Goal: Feedback & Contribution: Submit feedback/report problem

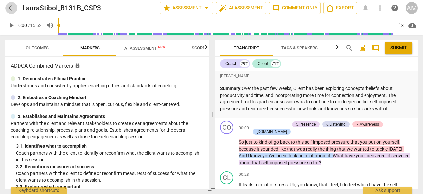
click at [15, 9] on span "arrow_back" at bounding box center [11, 8] width 8 height 8
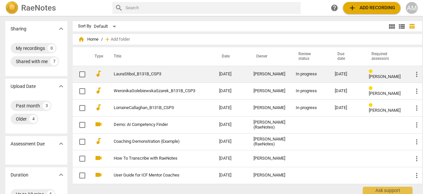
click at [147, 75] on link "LauraStibol_B131B_CSP3" at bounding box center [155, 74] width 82 height 5
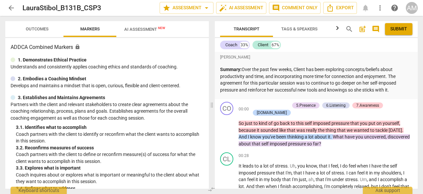
click at [34, 32] on span "Outcomes" at bounding box center [37, 29] width 39 height 9
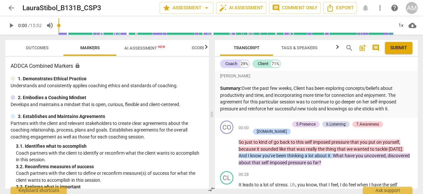
click at [49, 48] on span "Outcomes" at bounding box center [37, 48] width 39 height 9
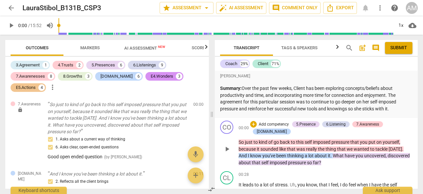
click at [226, 145] on span "play_arrow" at bounding box center [227, 149] width 8 height 8
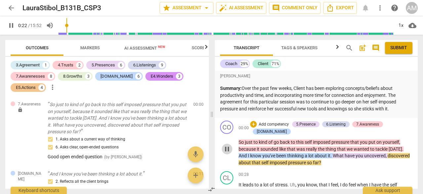
click at [229, 145] on span "pause" at bounding box center [227, 149] width 8 height 8
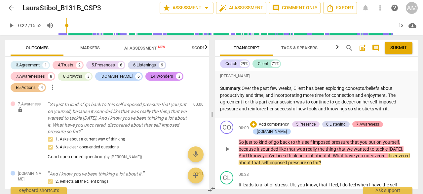
click at [361, 123] on div "7.Awareness" at bounding box center [367, 124] width 23 height 6
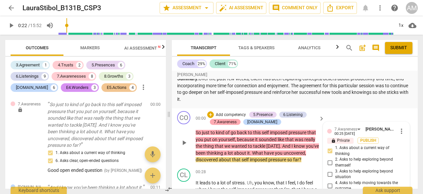
scroll to position [4, 0]
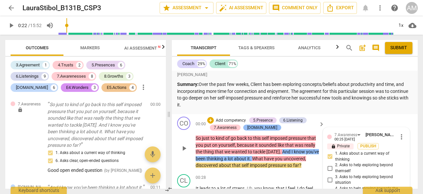
click at [254, 128] on div "[DOMAIN_NAME]" at bounding box center [262, 128] width 30 height 6
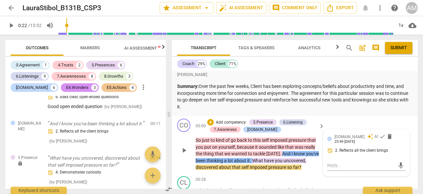
scroll to position [0, 0]
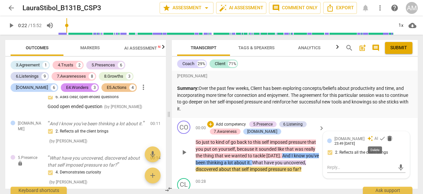
click at [386, 140] on span "delete" at bounding box center [389, 138] width 7 height 7
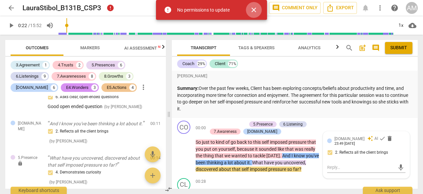
click at [256, 8] on span "close" at bounding box center [254, 10] width 8 height 8
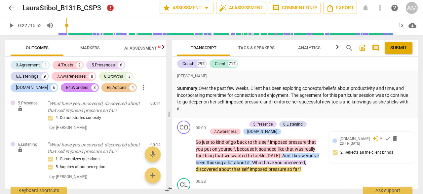
scroll to position [119, 0]
click at [294, 124] on div "6.Listening" at bounding box center [292, 124] width 19 height 6
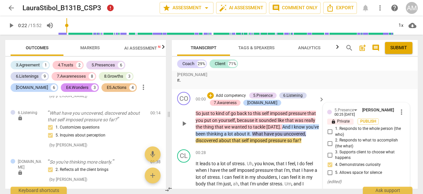
scroll to position [22, 0]
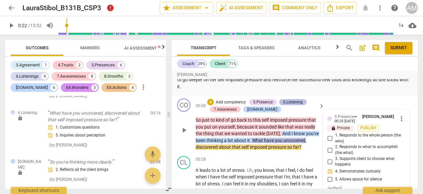
click at [291, 100] on div "6.Listening" at bounding box center [292, 102] width 19 height 6
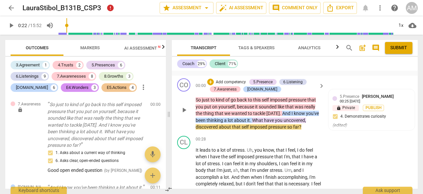
scroll to position [54, 0]
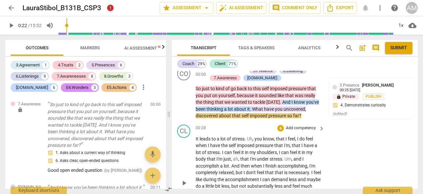
click at [183, 184] on span "play_arrow" at bounding box center [184, 183] width 8 height 8
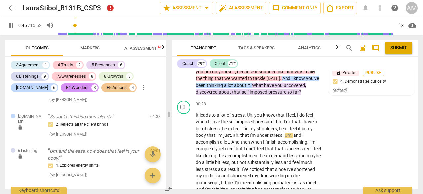
scroll to position [199, 0]
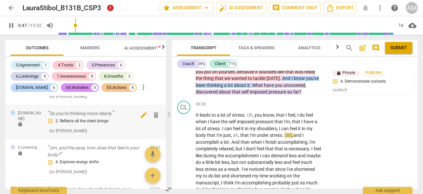
click at [154, 119] on span "delete" at bounding box center [156, 115] width 8 height 8
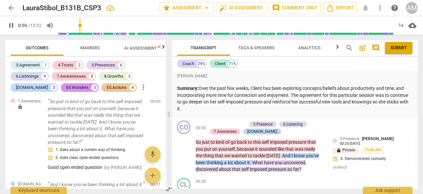
scroll to position [0, 0]
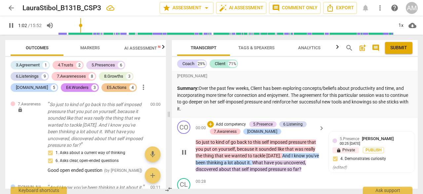
click at [185, 152] on span "pause" at bounding box center [184, 152] width 8 height 8
click at [185, 152] on span "play_arrow" at bounding box center [184, 152] width 8 height 8
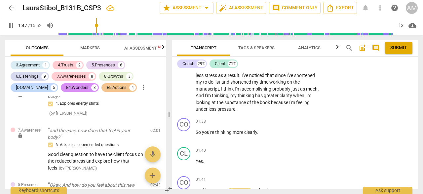
scroll to position [171, 0]
drag, startPoint x: 196, startPoint y: 132, endPoint x: 257, endPoint y: 134, distance: 61.8
click at [258, 135] on p "So you're thinking more clearly ." at bounding box center [259, 132] width 126 height 7
click at [281, 122] on div "+" at bounding box center [280, 122] width 7 height 7
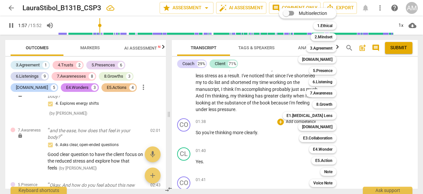
click at [266, 123] on div at bounding box center [211, 97] width 423 height 194
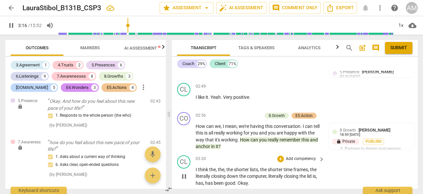
scroll to position [561, 0]
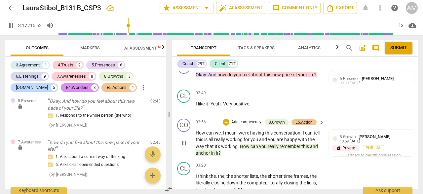
click at [184, 139] on span "pause" at bounding box center [184, 143] width 8 height 8
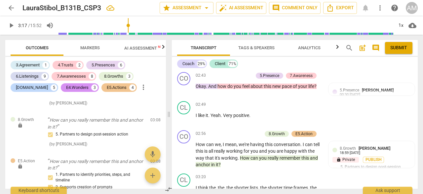
scroll to position [378, 0]
click at [186, 151] on span "play_arrow" at bounding box center [184, 155] width 8 height 8
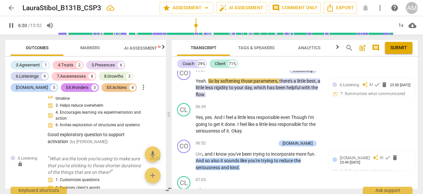
scroll to position [970, 0]
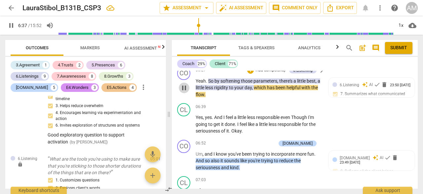
click at [187, 84] on span "pause" at bounding box center [184, 88] width 8 height 8
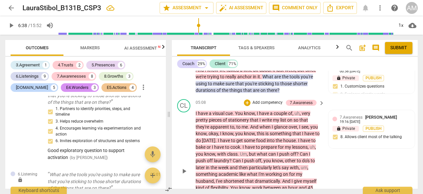
scroll to position [919, 0]
click at [185, 167] on span "play_arrow" at bounding box center [184, 171] width 8 height 8
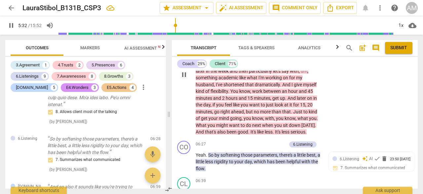
scroll to position [1018, 0]
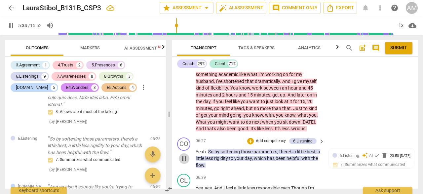
click at [187, 155] on span "pause" at bounding box center [184, 159] width 8 height 8
click at [187, 155] on span "play_arrow" at bounding box center [184, 159] width 8 height 8
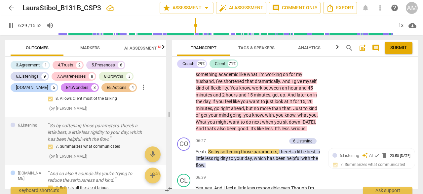
scroll to position [1252, 0]
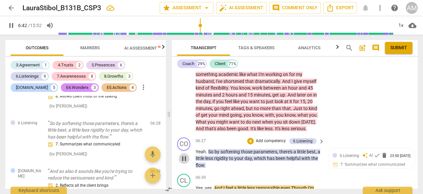
click at [185, 155] on span "pause" at bounding box center [184, 159] width 8 height 8
type input "403"
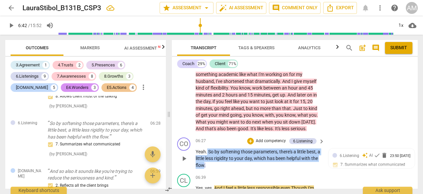
drag, startPoint x: 207, startPoint y: 144, endPoint x: 212, endPoint y: 156, distance: 13.5
click at [212, 156] on p "Yeah . So by softening those parameters , there's a little best , a little less…" at bounding box center [259, 158] width 126 height 20
click at [248, 138] on div "+" at bounding box center [250, 141] width 7 height 7
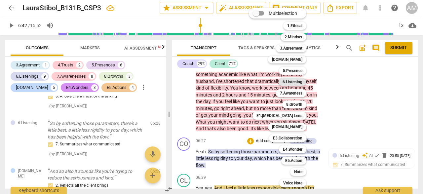
click at [299, 79] on b "6.Listening" at bounding box center [292, 82] width 20 height 8
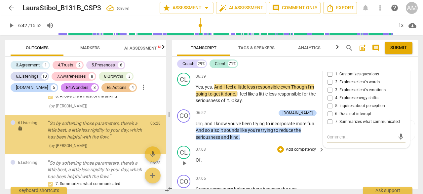
scroll to position [1257, 0]
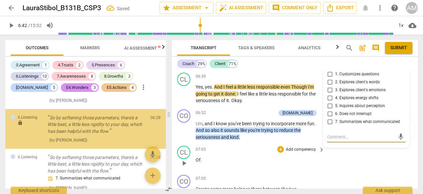
click at [334, 161] on div "CL play_arrow pause 07:03 + Add competency keyboard_arrow_right Of ." at bounding box center [295, 157] width 246 height 29
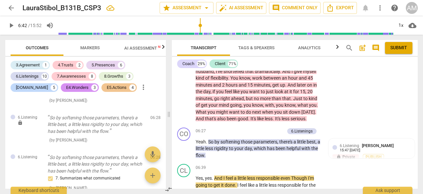
scroll to position [1026, 0]
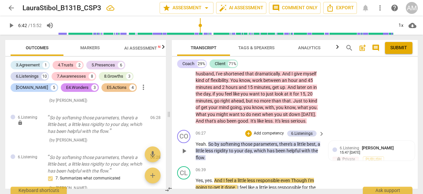
click at [211, 141] on span "So" at bounding box center [211, 143] width 6 height 5
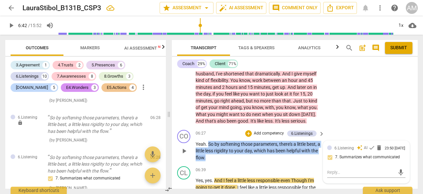
drag, startPoint x: 208, startPoint y: 137, endPoint x: 213, endPoint y: 149, distance: 12.5
click at [213, 149] on p "Yeah . So by softening those parameters , there's a little best , a little less…" at bounding box center [259, 151] width 126 height 20
click at [249, 130] on div "+" at bounding box center [248, 133] width 7 height 7
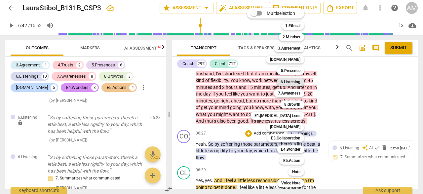
click at [294, 80] on b "6.Listening" at bounding box center [290, 82] width 20 height 8
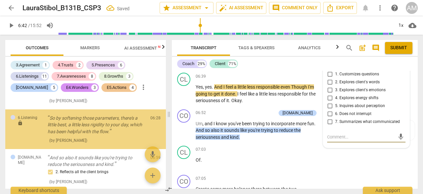
scroll to position [1345, 0]
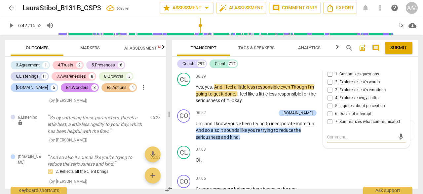
click at [329, 118] on input "7. Summarizes what communicated" at bounding box center [329, 122] width 11 height 8
checkbox input "true"
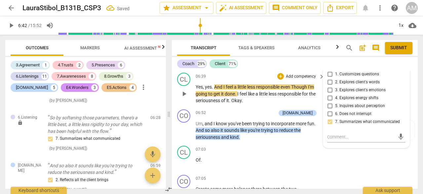
click at [314, 94] on p "Yes , yes . And I feel a little less responsible even Though I'm going to get i…" at bounding box center [259, 94] width 126 height 20
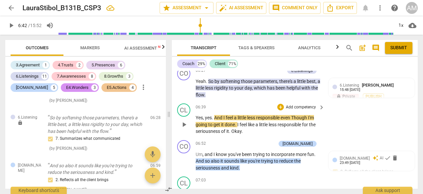
scroll to position [1088, 0]
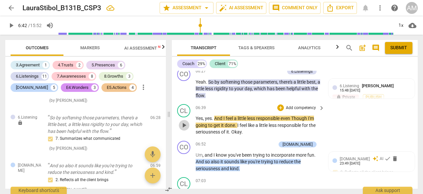
click at [182, 121] on span "play_arrow" at bounding box center [184, 125] width 8 height 8
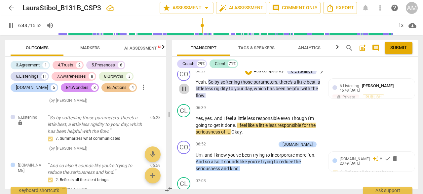
click at [187, 85] on span "pause" at bounding box center [184, 89] width 8 height 8
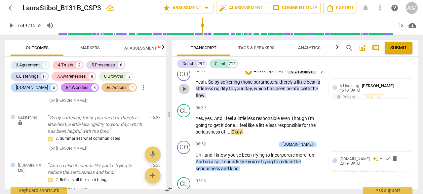
click at [187, 85] on span "play_arrow" at bounding box center [184, 89] width 8 height 8
click at [184, 121] on span "pause" at bounding box center [184, 125] width 8 height 8
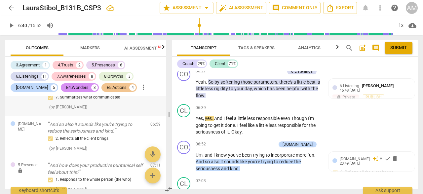
scroll to position [1387, 0]
click at [188, 121] on span "play_arrow" at bounding box center [184, 125] width 11 height 8
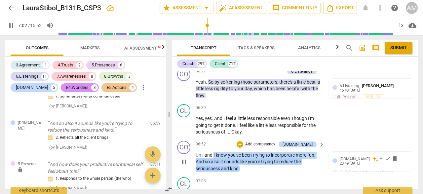
drag, startPoint x: 213, startPoint y: 147, endPoint x: 239, endPoint y: 161, distance: 29.3
click at [239, 161] on p "Um , and I know you've been trying to incorporate more fun . And so also it sou…" at bounding box center [259, 162] width 126 height 20
click at [243, 141] on div "+" at bounding box center [240, 144] width 7 height 7
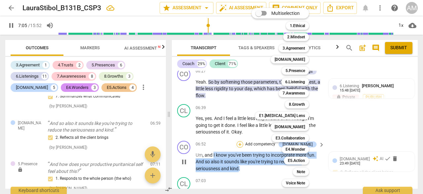
scroll to position [1228, 0]
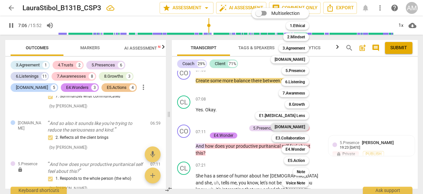
click at [297, 127] on b "[DOMAIN_NAME]" at bounding box center [290, 127] width 30 height 8
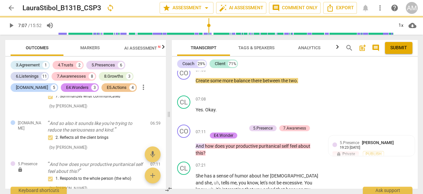
type input "427"
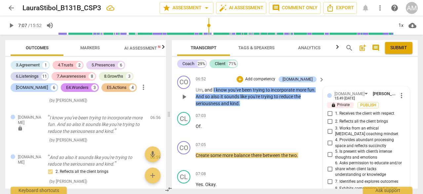
scroll to position [1155, 0]
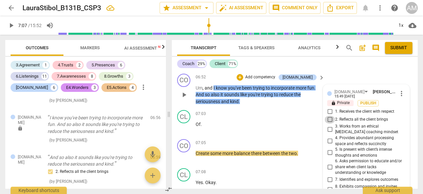
click at [328, 116] on input "2. Reflects all the client brings" at bounding box center [329, 120] width 11 height 8
checkbox input "true"
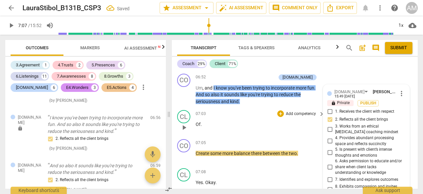
click at [249, 107] on div "CL play_arrow pause 07:03 + Add competency keyboard_arrow_right Of ." at bounding box center [295, 121] width 246 height 29
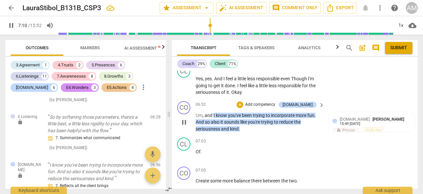
scroll to position [1127, 0]
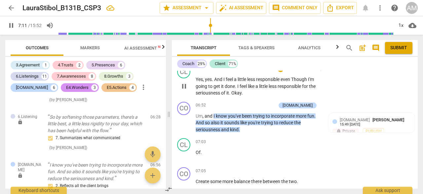
click at [188, 82] on span "pause" at bounding box center [184, 86] width 8 height 8
click at [187, 82] on span "play_arrow" at bounding box center [184, 86] width 8 height 8
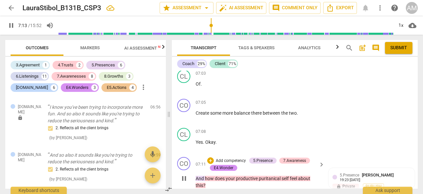
scroll to position [1195, 0]
click at [186, 174] on span "pause" at bounding box center [184, 178] width 8 height 8
type input "435"
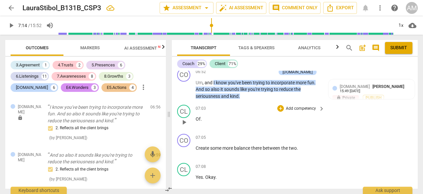
scroll to position [1160, 0]
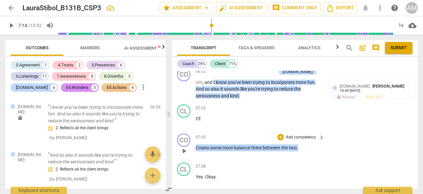
drag, startPoint x: 195, startPoint y: 140, endPoint x: 298, endPoint y: 144, distance: 103.1
click at [298, 144] on div "CO play_arrow pause 07:05 + Add competency keyboard_arrow_right Create some mor…" at bounding box center [295, 145] width 246 height 29
click at [279, 134] on div "+" at bounding box center [280, 137] width 7 height 7
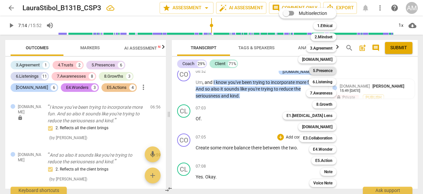
click at [329, 72] on b "5.Presence" at bounding box center [322, 71] width 19 height 8
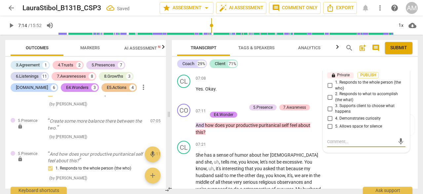
scroll to position [1247, 0]
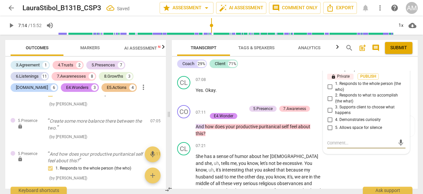
click at [329, 83] on input "1. Responds to the whole person (the who)" at bounding box center [329, 87] width 11 height 8
checkbox input "true"
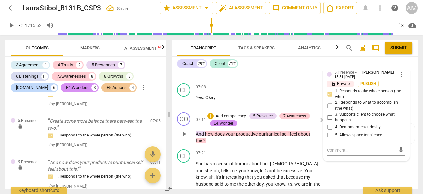
scroll to position [1238, 0]
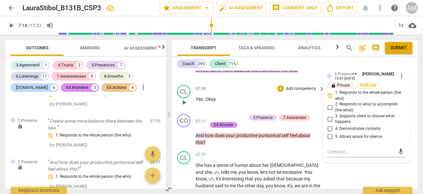
click at [302, 95] on div "07:08 + Add competency keyboard_arrow_right Yes . Okay ." at bounding box center [260, 97] width 129 height 24
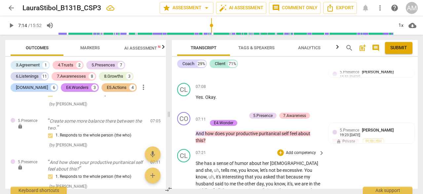
scroll to position [1231, 0]
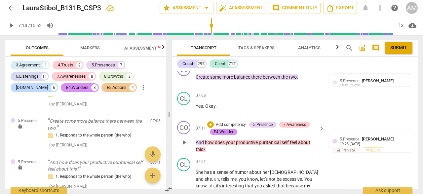
click at [183, 138] on span "play_arrow" at bounding box center [184, 142] width 8 height 8
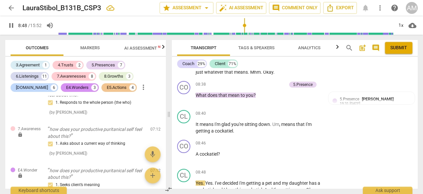
scroll to position [1575, 0]
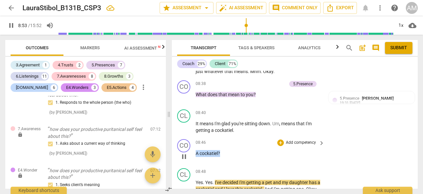
drag, startPoint x: 196, startPoint y: 146, endPoint x: 219, endPoint y: 147, distance: 23.8
click at [219, 150] on p "A cockatiel ?" at bounding box center [259, 153] width 126 height 7
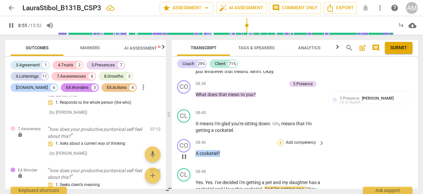
click at [279, 139] on div "+" at bounding box center [280, 142] width 7 height 7
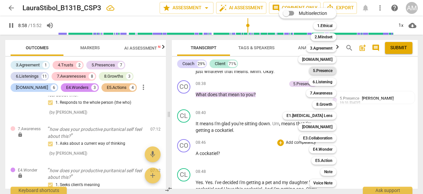
click at [326, 73] on b "5.Presence" at bounding box center [322, 71] width 19 height 8
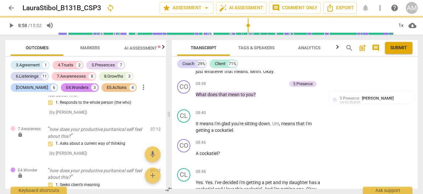
type input "539"
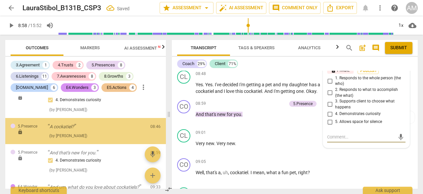
scroll to position [1828, 0]
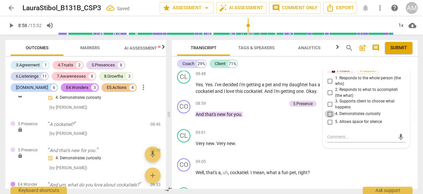
click at [328, 110] on input "4. Demonstrates curiosity" at bounding box center [329, 114] width 11 height 8
checkbox input "true"
click at [289, 121] on div "08:59 + Add competency 5.Presence keyboard_arrow_right And that's new for you ." at bounding box center [260, 112] width 129 height 24
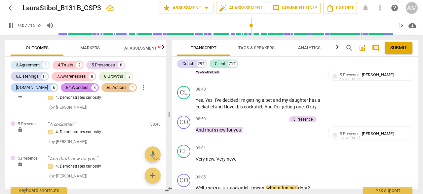
scroll to position [1664, 0]
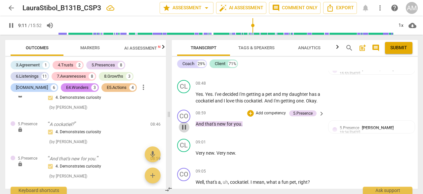
click at [185, 126] on span "pause" at bounding box center [184, 127] width 8 height 8
type input "552"
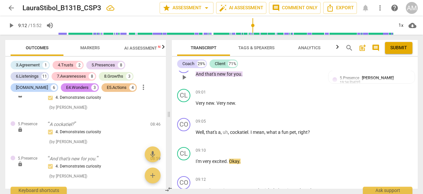
scroll to position [1717, 0]
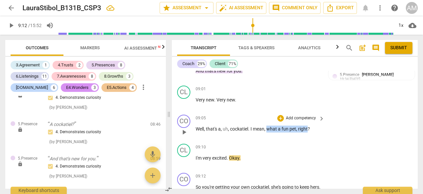
drag, startPoint x: 268, startPoint y: 128, endPoint x: 307, endPoint y: 128, distance: 39.6
click at [308, 128] on p "Well , that's a , uh , cockatiel . I mean , what a fun pet , right ?" at bounding box center [259, 129] width 126 height 7
drag, startPoint x: 219, startPoint y: 129, endPoint x: 307, endPoint y: 131, distance: 88.6
click at [307, 131] on p "Well , that's a , uh , cockatiel . I mean , what a fun pet , right ?" at bounding box center [259, 129] width 126 height 7
click at [302, 117] on p "Add competency" at bounding box center [300, 118] width 31 height 6
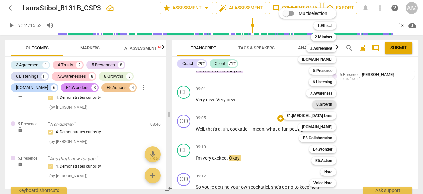
click at [331, 105] on b "8.Growth" at bounding box center [324, 104] width 16 height 8
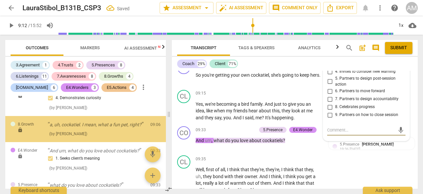
scroll to position [1896, 0]
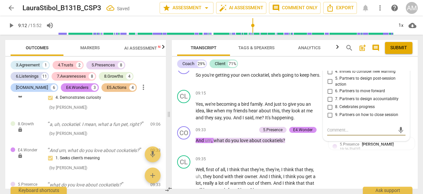
click at [329, 108] on input "8. Celebrates progress" at bounding box center [329, 107] width 11 height 8
checkbox input "true"
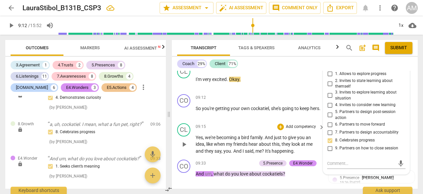
scroll to position [1797, 0]
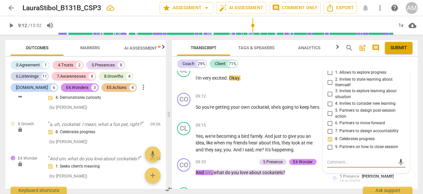
click at [331, 161] on textarea at bounding box center [361, 162] width 68 height 6
type textarea "P"
type textarea "Po"
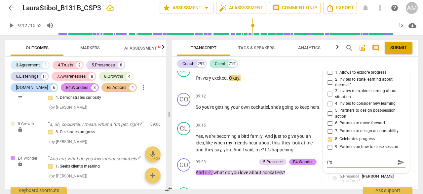
type textarea "Pos"
type textarea "Posi"
type textarea "Posit"
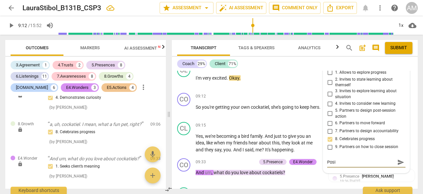
type textarea "Posit"
type textarea "Positi"
type textarea "Positiv"
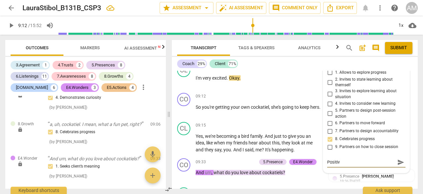
type textarea "Positive"
type textarea "Positive r"
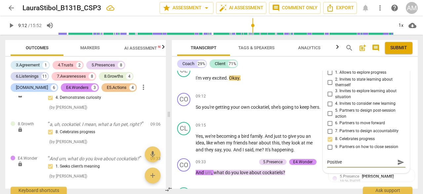
type textarea "Positive r"
type textarea "Positive re"
type textarea "Positive res"
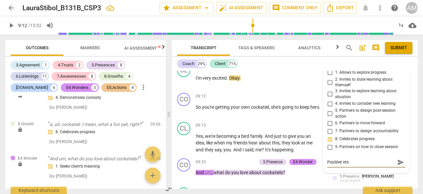
type textarea "Positive resp"
type textarea "Positive respo"
type textarea "Positive respon"
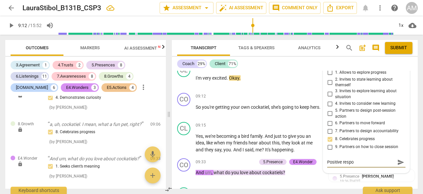
type textarea "Positive respon"
type textarea "Positive respons"
type textarea "Positive response"
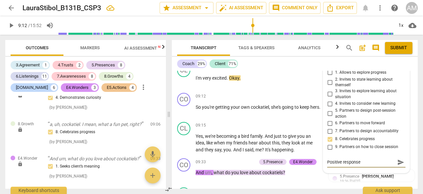
click at [328, 163] on textarea "Positive response" at bounding box center [361, 162] width 68 height 6
type textarea "ositive response"
type textarea "Nositive response"
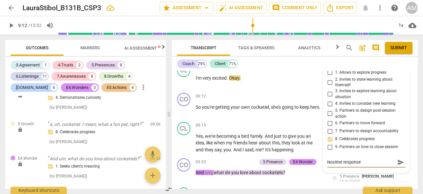
type textarea "Niositive response"
type textarea "Nicositive response"
type textarea "Niceositive response"
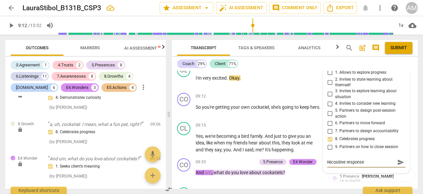
type textarea "Niceositive response"
type textarea "Nice,ositive response"
type textarea "Nice, ositive response"
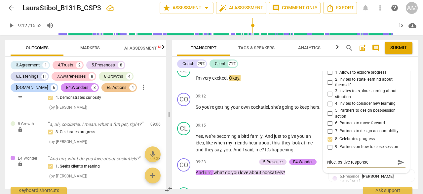
type textarea "Nice, positive response"
type textarea "Nice, poositive response"
type textarea "Nice, posositive response"
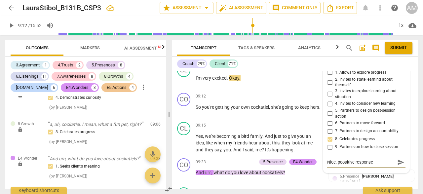
type textarea "Nice, posositive response"
type textarea "Nice, posiositive response"
type textarea "Nice, positositive response"
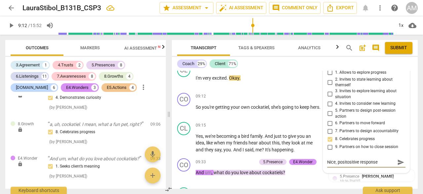
type textarea "Nice, posituositive response"
type textarea "Nice, posituvositive response"
type textarea "Nice, posituveositive response"
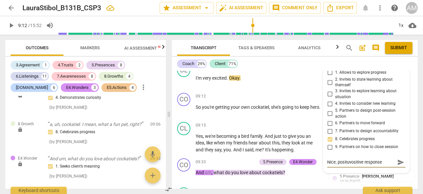
type textarea "Nice, posituveositive response"
type textarea "Nice, posituve ositive response"
type textarea "Nice, posituveositive response"
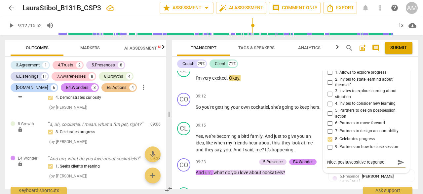
type textarea "Nice, posituvositive response"
type textarea "Nice, posituositive response"
type textarea "Nice, positositive response"
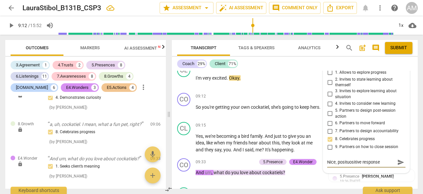
type textarea "Nice, positositive response"
type textarea "Nice, posiositive response"
type textarea "Nice, posositive response"
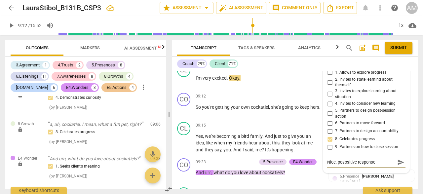
type textarea "Nice, poositive response"
type textarea "Nice, positive response"
type textarea "Nice, ositive response"
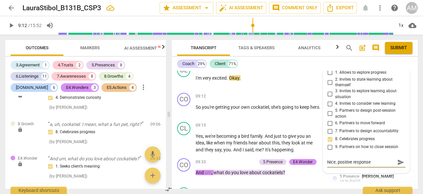
type textarea "Nice, ositive response"
type textarea "Nice, positive response"
click at [380, 165] on textarea "Nice, positive response" at bounding box center [361, 162] width 68 height 6
type textarea "Nice, positive response"
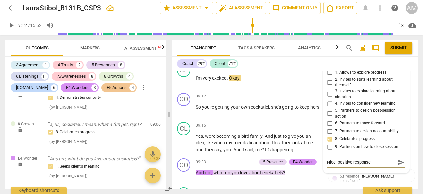
type textarea "Nice, positive response"
type textarea "Nice, positive response t"
type textarea "Nice, positive response to"
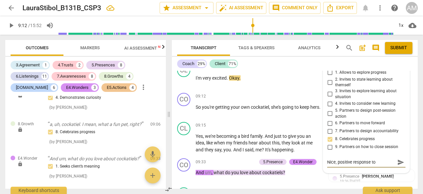
type textarea "Nice, positive response to"
type textarea "Nice, positive response to c"
type textarea "Nice, positive response to cl"
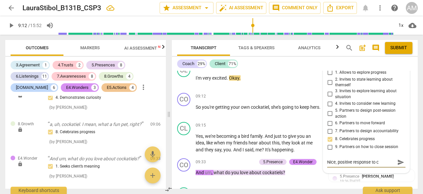
type textarea "Nice, positive response to cl"
type textarea "Nice, positive response to cli"
type textarea "Nice, positive response to clie"
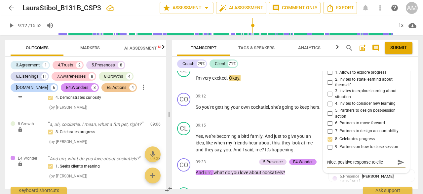
type textarea "Nice, positive response to clien"
type textarea "Nice, positive response to client"
type textarea "Nice, positive response to client'"
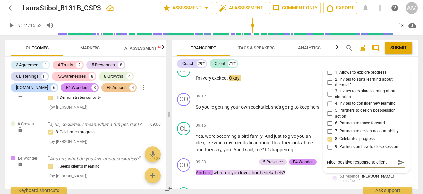
type textarea "Nice, positive response to client'"
type textarea "Nice, positive response to client's"
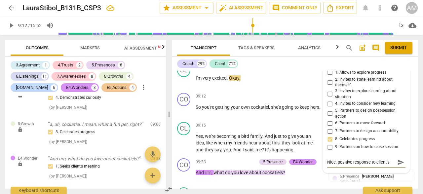
type textarea "Nice, positive response to client's p"
type textarea "Nice, positive response to client's pr"
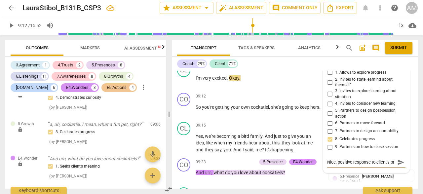
type textarea "Nice, positive response to client's pro"
type textarea "Nice, positive response to client's prog"
type textarea "Nice, positive response to client's progr"
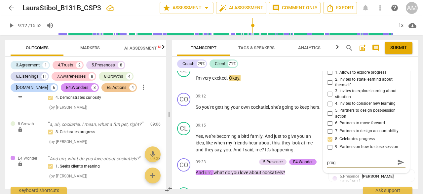
type textarea "Nice, positive response to client's progr"
type textarea "Nice, positive response to client's progre"
type textarea "Nice, positive response to client's progres"
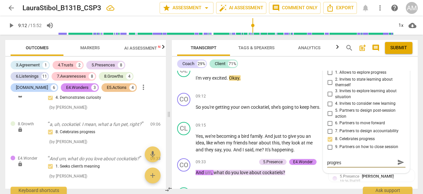
scroll to position [0, 0]
type textarea "Nice, positive response to client's progress"
click at [397, 165] on span "send" at bounding box center [400, 165] width 7 height 7
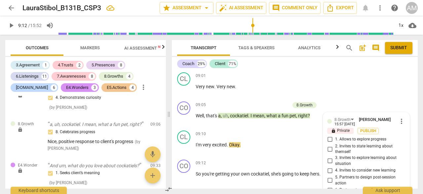
scroll to position [1730, 0]
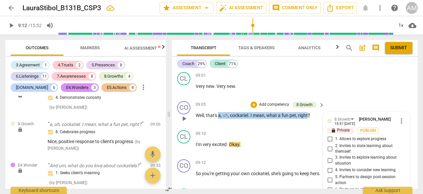
drag, startPoint x: 219, startPoint y: 113, endPoint x: 308, endPoint y: 112, distance: 88.9
click at [308, 113] on p "Well , that's a , uh , cockatiel . I mean , what a fun pet , right ?" at bounding box center [259, 115] width 126 height 7
click at [254, 103] on div "+" at bounding box center [253, 104] width 7 height 7
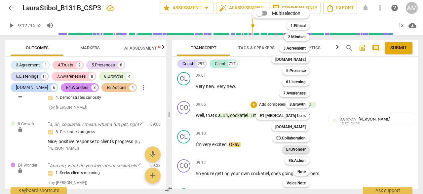
click at [299, 149] on b "E4.Wonder" at bounding box center [295, 149] width 19 height 8
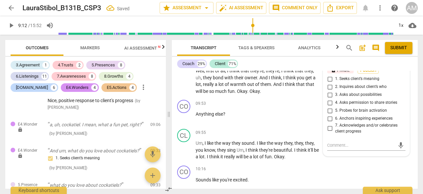
scroll to position [1939, 0]
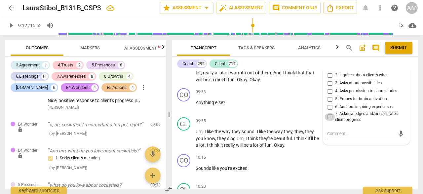
click at [329, 115] on input "7. Acknowledges and/or celebrates client progress" at bounding box center [329, 117] width 11 height 8
checkbox input "true"
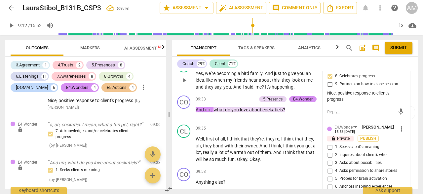
scroll to position [1841, 0]
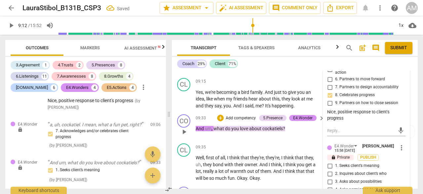
click at [302, 128] on p "And um , what do you love about cockatiels ?" at bounding box center [259, 128] width 126 height 7
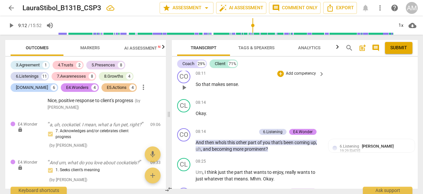
scroll to position [1471, 0]
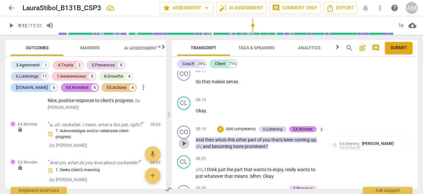
click at [186, 139] on span "play_arrow" at bounding box center [184, 143] width 8 height 8
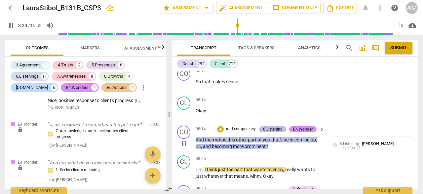
click at [276, 126] on div "6.Listening" at bounding box center [272, 129] width 19 height 6
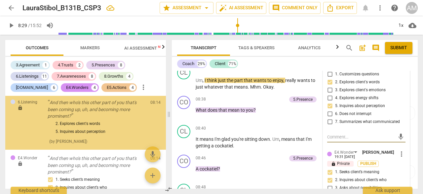
scroll to position [1697, 0]
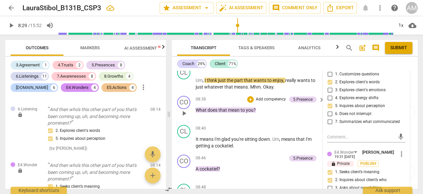
click at [273, 109] on div "08:38 + Add competency 5.Presence keyboard_arrow_right What does that mean to y…" at bounding box center [260, 108] width 129 height 24
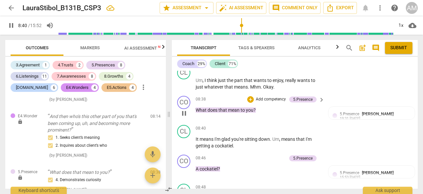
scroll to position [1748, 0]
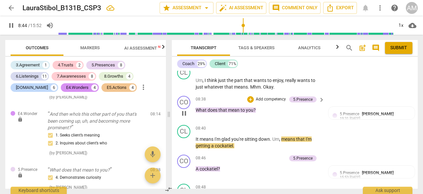
click at [185, 109] on span "pause" at bounding box center [184, 113] width 8 height 8
type input "525"
drag, startPoint x: 196, startPoint y: 102, endPoint x: 252, endPoint y: 105, distance: 56.2
click at [253, 107] on p "What does that mean to you ?" at bounding box center [259, 110] width 126 height 7
click at [249, 96] on div "+" at bounding box center [250, 99] width 7 height 7
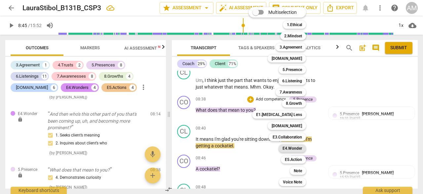
click at [299, 148] on b "E4.Wonder" at bounding box center [291, 148] width 19 height 8
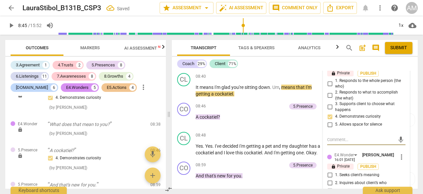
scroll to position [1620, 0]
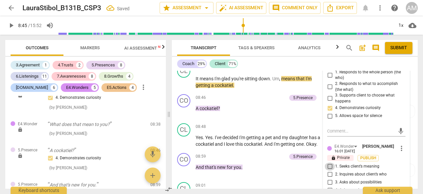
click at [329, 163] on input "1. Seeks client’s meaning" at bounding box center [329, 167] width 11 height 8
checkbox input "true"
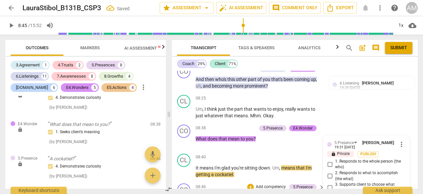
scroll to position [1529, 0]
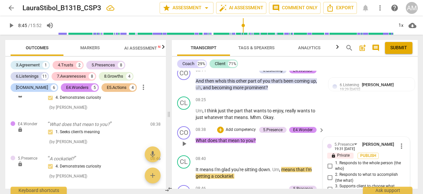
click at [279, 137] on p "What does that mean to you ?" at bounding box center [259, 140] width 126 height 7
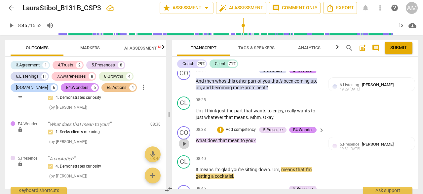
click at [184, 140] on span "play_arrow" at bounding box center [184, 144] width 8 height 8
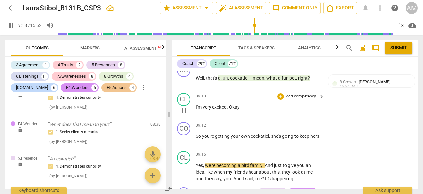
scroll to position [1773, 0]
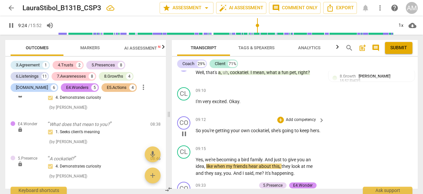
click at [183, 138] on button "pause" at bounding box center [184, 134] width 11 height 11
click at [187, 168] on span "play_arrow" at bounding box center [184, 167] width 8 height 8
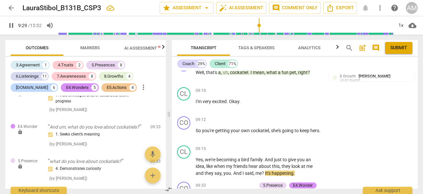
scroll to position [2010, 0]
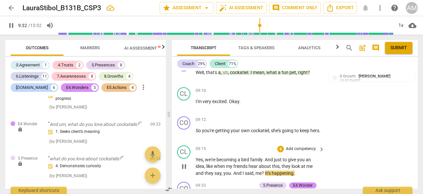
click at [187, 166] on span "pause" at bounding box center [184, 167] width 8 height 8
click at [187, 166] on span "play_arrow" at bounding box center [184, 167] width 8 height 8
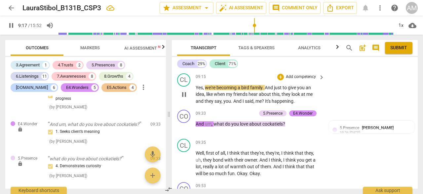
scroll to position [1847, 0]
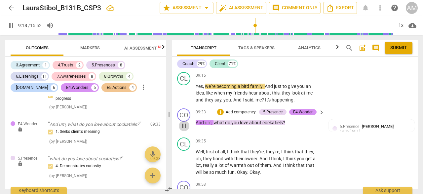
click at [183, 125] on span "pause" at bounding box center [184, 126] width 8 height 8
click at [185, 94] on span "play_arrow" at bounding box center [184, 93] width 8 height 8
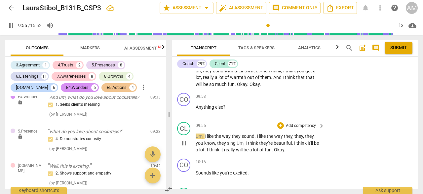
scroll to position [1936, 0]
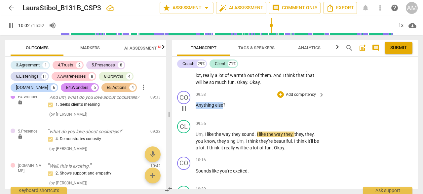
drag, startPoint x: 194, startPoint y: 106, endPoint x: 223, endPoint y: 106, distance: 28.7
click at [223, 106] on div "CO play_arrow pause 09:53 + Add competency keyboard_arrow_right Anything else ?" at bounding box center [295, 102] width 246 height 29
click at [279, 94] on div "+" at bounding box center [280, 94] width 7 height 7
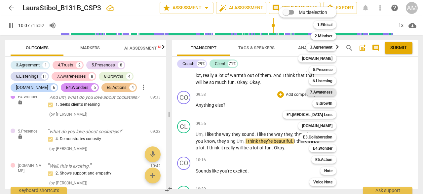
click at [318, 93] on b "7.Awareness" at bounding box center [321, 92] width 22 height 8
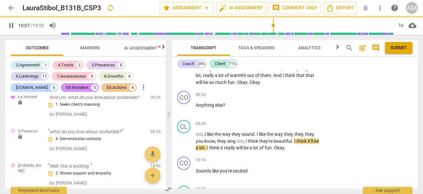
type input "608"
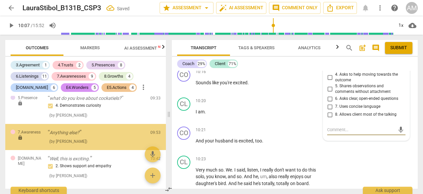
scroll to position [2078, 0]
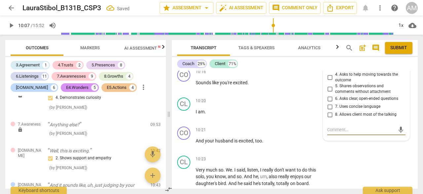
click at [330, 97] on input "6. Asks clear, open-ended questions" at bounding box center [329, 99] width 11 height 8
checkbox input "true"
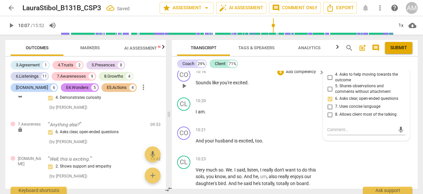
click at [289, 89] on div "10:16 + Add competency keyboard_arrow_right Sounds like you're excited ." at bounding box center [260, 80] width 129 height 24
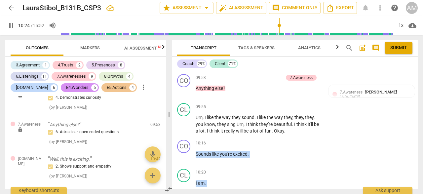
scroll to position [2121, 0]
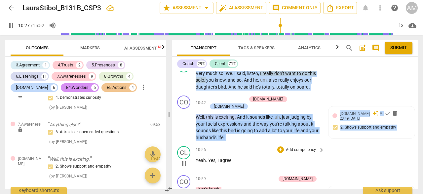
drag, startPoint x: 195, startPoint y: 154, endPoint x: 193, endPoint y: 151, distance: 3.4
click at [193, 151] on div "[PERSON_NAME] Summary: Over the past few weeks, Client has been exploring conce…" at bounding box center [295, 130] width 246 height 118
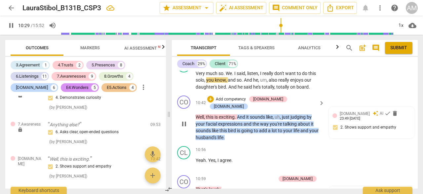
click at [181, 133] on div "CO play_arrow pause" at bounding box center [186, 117] width 18 height 45
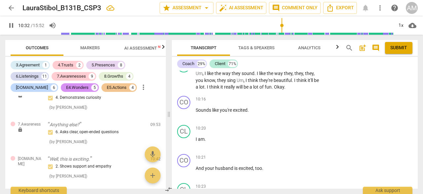
scroll to position [1982, 0]
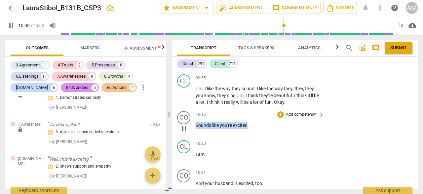
drag, startPoint x: 196, startPoint y: 126, endPoint x: 248, endPoint y: 127, distance: 51.9
click at [248, 127] on p "Sounds like you're excited ." at bounding box center [259, 125] width 126 height 7
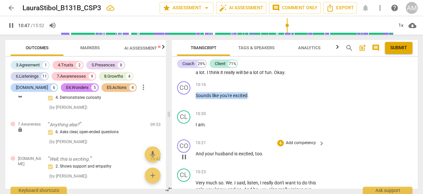
scroll to position [2004, 0]
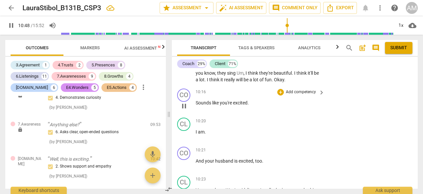
click at [264, 105] on p "Sounds like you're excited ." at bounding box center [259, 102] width 126 height 7
drag, startPoint x: 196, startPoint y: 102, endPoint x: 248, endPoint y: 105, distance: 51.9
click at [248, 105] on p "Sounds like you're excited ." at bounding box center [259, 102] width 126 height 7
click at [281, 92] on div "+" at bounding box center [280, 92] width 7 height 7
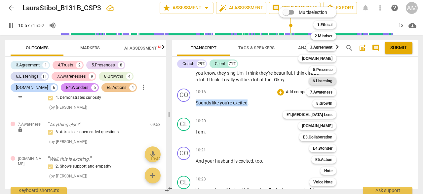
scroll to position [2201, 0]
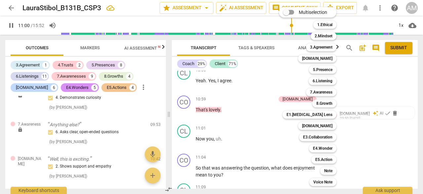
click at [256, 98] on div at bounding box center [211, 97] width 423 height 194
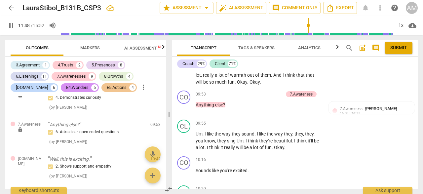
scroll to position [1936, 0]
click at [183, 110] on span "pause" at bounding box center [184, 108] width 8 height 8
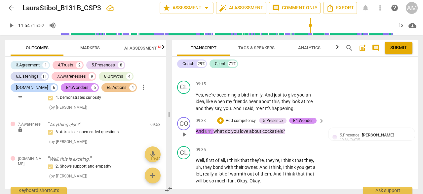
scroll to position [1856, 0]
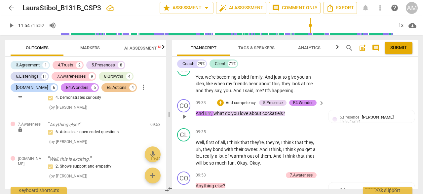
click at [185, 116] on span "play_arrow" at bounding box center [184, 117] width 8 height 8
click at [185, 117] on span "pause" at bounding box center [184, 117] width 8 height 8
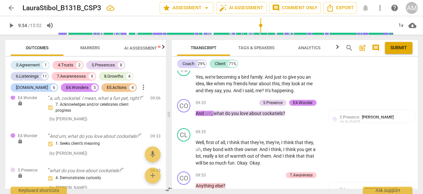
scroll to position [2001, 0]
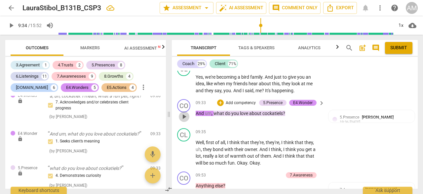
click at [184, 118] on span "play_arrow" at bounding box center [184, 117] width 8 height 8
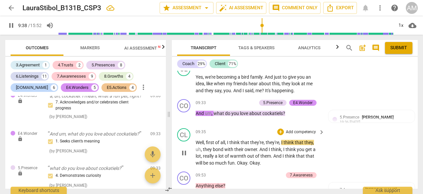
click at [186, 151] on span "pause" at bounding box center [184, 153] width 8 height 8
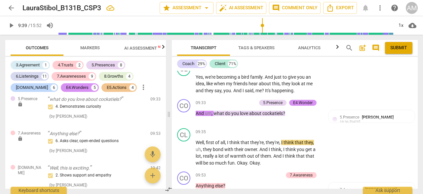
scroll to position [2073, 0]
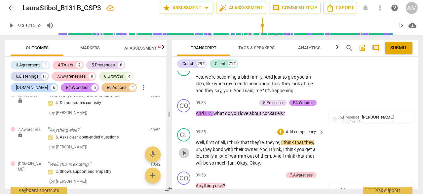
click at [183, 152] on span "play_arrow" at bounding box center [184, 153] width 8 height 8
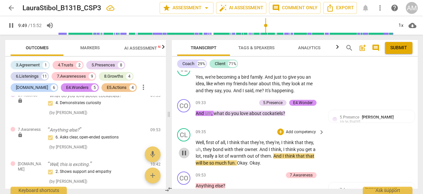
click at [183, 153] on span "pause" at bounding box center [184, 153] width 8 height 8
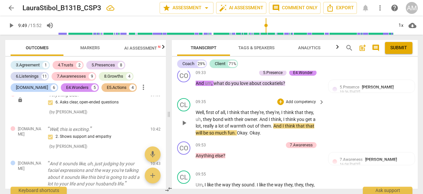
scroll to position [1889, 0]
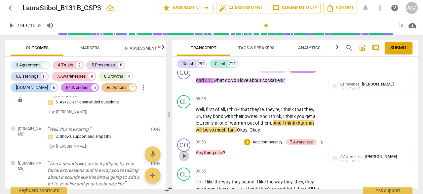
click at [189, 156] on span "play_arrow" at bounding box center [184, 156] width 11 height 8
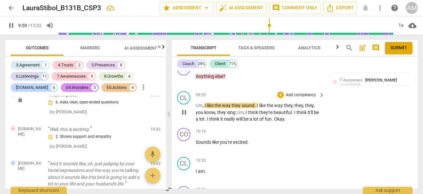
scroll to position [1967, 0]
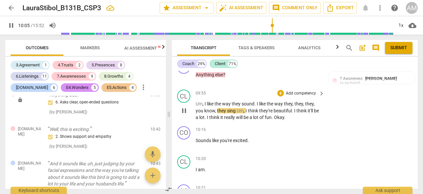
click at [184, 111] on span "pause" at bounding box center [184, 111] width 8 height 8
click at [184, 111] on span "play_arrow" at bounding box center [184, 111] width 8 height 8
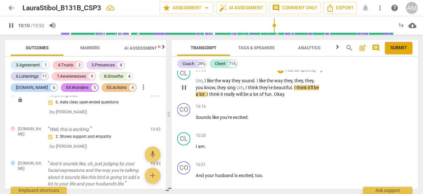
scroll to position [1990, 0]
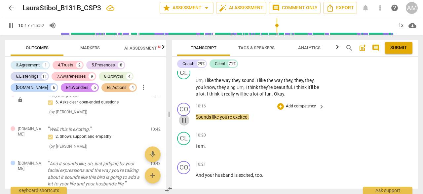
click at [185, 121] on span "pause" at bounding box center [184, 120] width 8 height 8
type input "618"
drag, startPoint x: 196, startPoint y: 118, endPoint x: 250, endPoint y: 118, distance: 54.2
click at [250, 118] on p "Sounds like you're excited ." at bounding box center [259, 117] width 126 height 7
click at [280, 105] on div "+" at bounding box center [280, 106] width 7 height 7
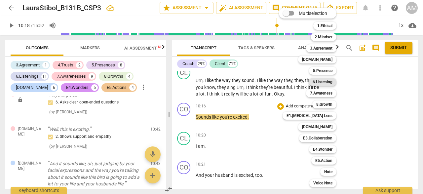
click at [325, 83] on b "6.Listening" at bounding box center [322, 82] width 20 height 8
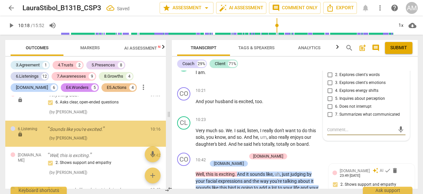
scroll to position [2113, 0]
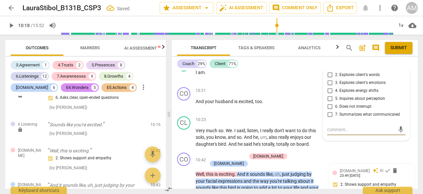
click at [328, 84] on input "3. Explores client's emotions" at bounding box center [329, 83] width 11 height 8
checkbox input "true"
click at [332, 129] on textarea at bounding box center [361, 130] width 68 height 6
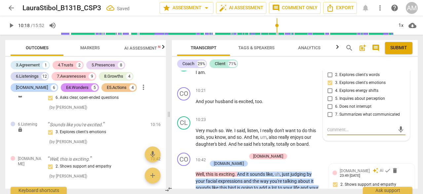
type textarea "G"
type textarea "Go"
type textarea "Goo"
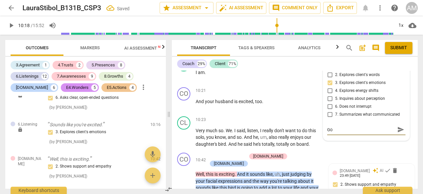
type textarea "Goo"
type textarea "Good"
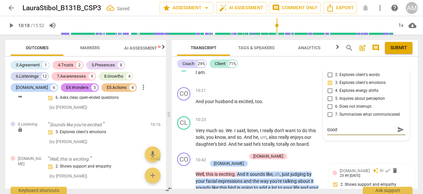
type textarea "Good e"
type textarea "Good en"
type textarea "Good enq"
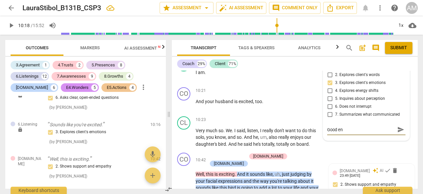
type textarea "Good enq"
type textarea "Good enqu"
type textarea "Good enqui"
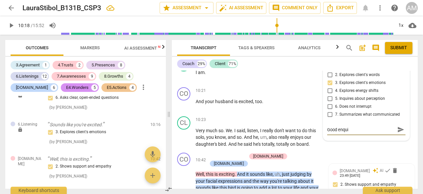
type textarea "Good enquir"
type textarea "Good enquiry"
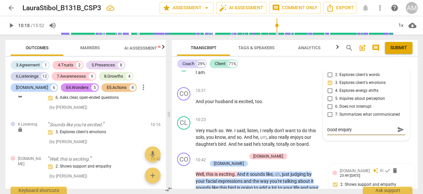
type textarea "Good enquiry"
type textarea "Good enquiry o"
type textarea "Good enquiry of"
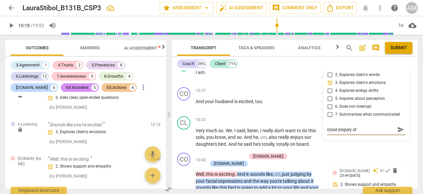
type textarea "Good enquiry of"
type textarea "Good enquiry of c"
type textarea "Good enquiry of cl"
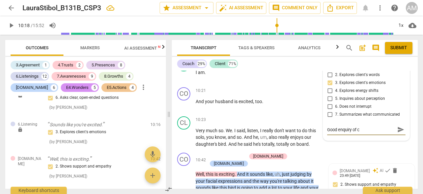
type textarea "Good enquiry of cl"
type textarea "Good enquiry of cli"
type textarea "Good enquiry of clie"
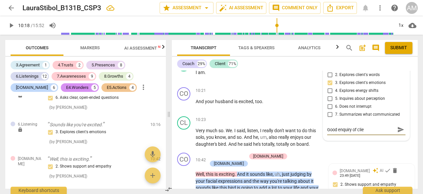
type textarea "Good enquiry of clien"
type textarea "Good enquiry of client"
type textarea "Good enquiry of clients"
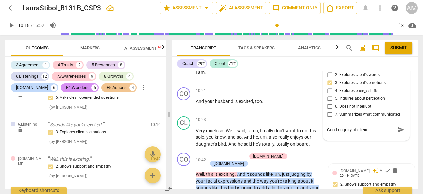
type textarea "Good enquiry of clients"
type textarea "Good enquiry of client"
type textarea "Good enquiry of client'"
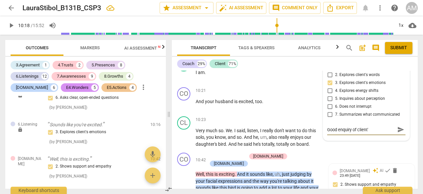
type textarea "Good enquiry of client's"
click at [397, 130] on span "send" at bounding box center [400, 129] width 7 height 7
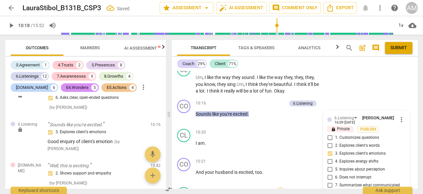
scroll to position [1992, 0]
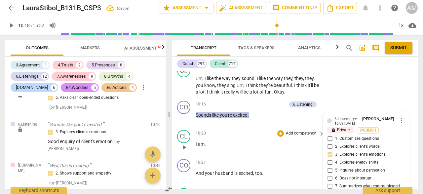
click at [184, 144] on span "play_arrow" at bounding box center [184, 147] width 8 height 8
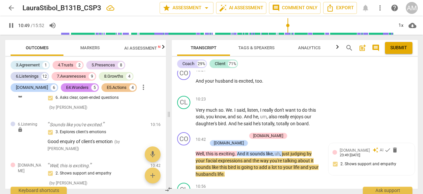
scroll to position [2091, 0]
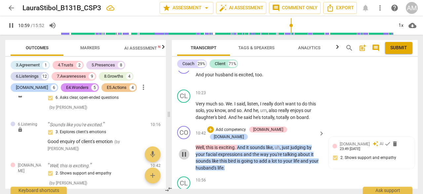
click at [184, 152] on span "pause" at bounding box center [184, 154] width 8 height 8
drag, startPoint x: 197, startPoint y: 139, endPoint x: 236, endPoint y: 138, distance: 38.7
click at [236, 144] on p "Well , this is exciting . And it sounds like , uh , just judging by your facial…" at bounding box center [259, 157] width 126 height 27
click at [214, 129] on div "+" at bounding box center [210, 129] width 7 height 7
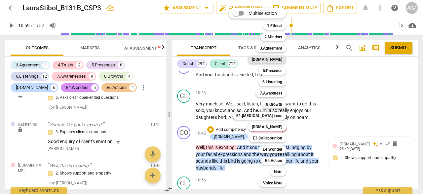
click at [280, 59] on b "[DOMAIN_NAME]" at bounding box center [267, 59] width 30 height 8
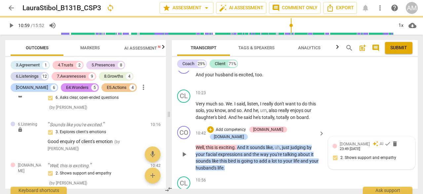
click at [336, 157] on div "[DOMAIN_NAME] auto_awesome AI check delete 23:49 [DATE] 2. Shows support and em…" at bounding box center [371, 153] width 78 height 24
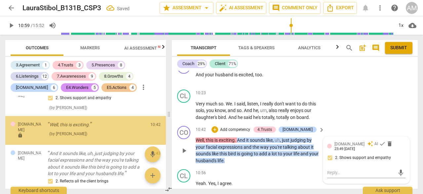
scroll to position [2188, 0]
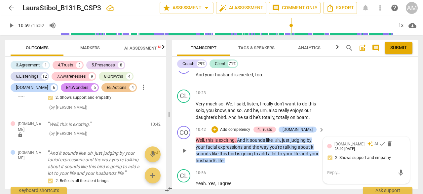
click at [330, 158] on div "[DOMAIN_NAME] auto_awesome AI check delete 23:49 [DATE] 2. Shows support and em…" at bounding box center [366, 153] width 78 height 24
click at [393, 128] on div "CO play_arrow pause 10:42 + Add competency 4.Trusts [DOMAIN_NAME] keyboard_arro…" at bounding box center [295, 144] width 246 height 43
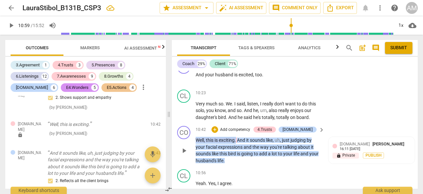
drag, startPoint x: 196, startPoint y: 139, endPoint x: 236, endPoint y: 137, distance: 40.7
click at [237, 138] on p "Well , this is exciting . And it sounds like , uh , just judging by your facial…" at bounding box center [259, 150] width 126 height 27
click at [252, 139] on span "sounds" at bounding box center [258, 139] width 16 height 5
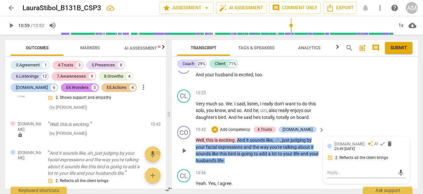
click at [397, 143] on div "[DOMAIN_NAME] auto_awesome AI check delete 23:49 [DATE]" at bounding box center [369, 146] width 71 height 10
drag, startPoint x: 196, startPoint y: 140, endPoint x: 237, endPoint y: 140, distance: 41.3
click at [237, 140] on p "Well , this is exciting . And it sounds like , uh , just judging by your facial…" at bounding box center [259, 150] width 126 height 27
click at [218, 130] on div "+" at bounding box center [214, 129] width 7 height 7
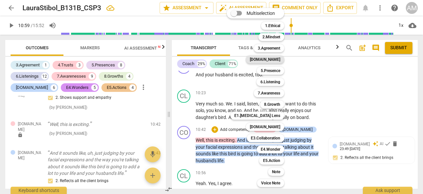
click at [279, 62] on b "[DOMAIN_NAME]" at bounding box center [265, 59] width 30 height 8
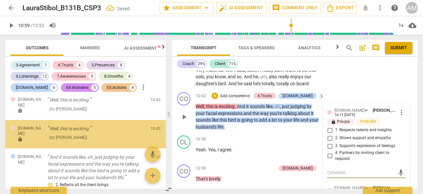
scroll to position [2215, 0]
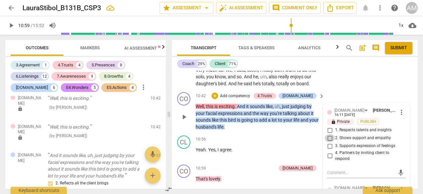
click at [331, 139] on input "2. Shows support and empathy" at bounding box center [329, 138] width 11 height 8
click at [401, 112] on span "more_vert" at bounding box center [401, 112] width 8 height 8
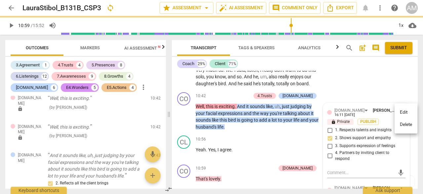
click at [402, 122] on li "Delete" at bounding box center [405, 124] width 23 height 13
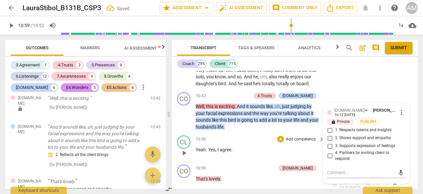
click at [256, 138] on div "10:56 + Add competency keyboard_arrow_right" at bounding box center [260, 138] width 129 height 7
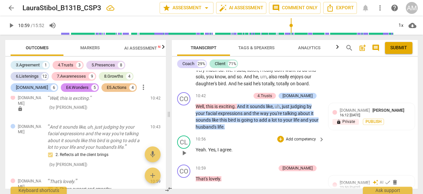
click at [255, 133] on div "CL play_arrow pause 10:56 + Add competency keyboard_arrow_right Yeah . Yes , I …" at bounding box center [295, 147] width 246 height 29
click at [360, 116] on div "16:12 [DATE]" at bounding box center [350, 115] width 20 height 4
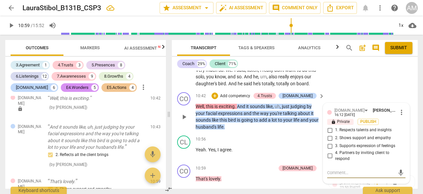
click at [330, 139] on input "2. Shows support and empathy" at bounding box center [329, 138] width 11 height 8
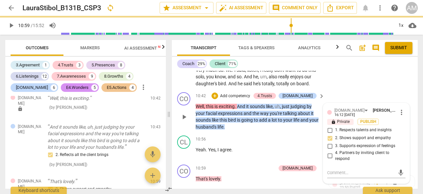
click at [330, 139] on input "2. Shows support and empathy" at bounding box center [329, 138] width 11 height 8
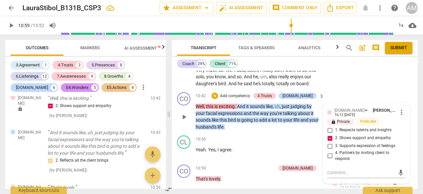
click at [330, 139] on input "2. Shows support and empathy" at bounding box center [329, 138] width 11 height 8
click at [400, 110] on span "more_vert" at bounding box center [401, 112] width 8 height 8
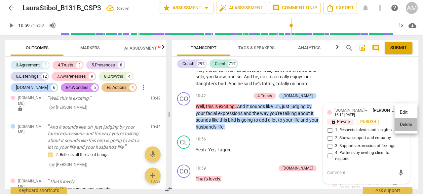
click at [403, 124] on li "Delete" at bounding box center [405, 124] width 23 height 13
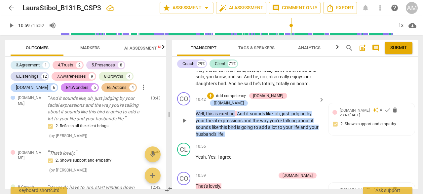
drag, startPoint x: 196, startPoint y: 107, endPoint x: 235, endPoint y: 107, distance: 39.6
click at [235, 110] on p "Well , this is exciting . And it sounds like , uh , just judging by your facial…" at bounding box center [259, 123] width 126 height 27
click at [243, 125] on span "going" at bounding box center [247, 127] width 13 height 5
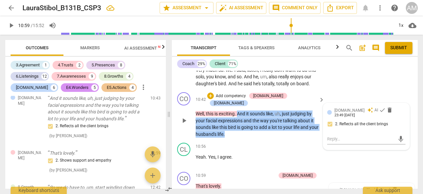
drag, startPoint x: 238, startPoint y: 105, endPoint x: 257, endPoint y: 126, distance: 28.1
click at [257, 127] on p "Well , this is exciting . And it sounds like , uh , just judging by your facial…" at bounding box center [259, 123] width 126 height 27
click at [395, 107] on div "[DOMAIN_NAME] auto_awesome AI check delete 23:49 [DATE] 2. Reflects all the cli…" at bounding box center [366, 126] width 86 height 47
click at [214, 95] on div "+" at bounding box center [210, 95] width 7 height 7
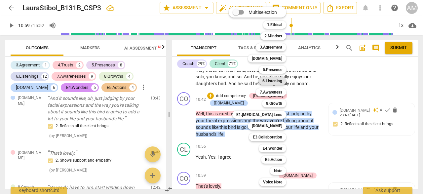
click at [282, 83] on b "6.Listening" at bounding box center [272, 81] width 20 height 8
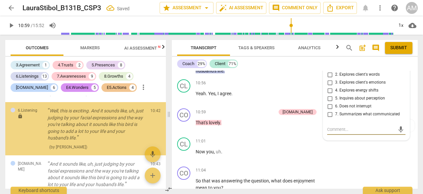
scroll to position [2202, 0]
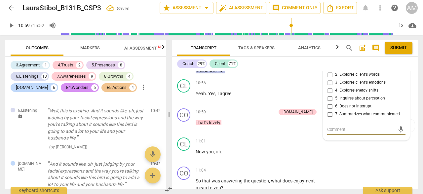
click at [328, 84] on input "3. Explores client's emotions" at bounding box center [329, 83] width 11 height 8
click at [344, 126] on div "mic" at bounding box center [366, 129] width 78 height 11
click at [343, 130] on textarea at bounding box center [361, 129] width 68 height 6
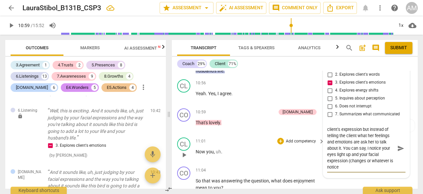
scroll to position [6, 0]
click at [365, 161] on textarea "It's good that you pick up on the client's expression but instead of telling th…" at bounding box center [361, 148] width 68 height 44
click at [349, 167] on textarea "It's good that you pick up on the client's expression but instead of telling th…" at bounding box center [361, 148] width 68 height 44
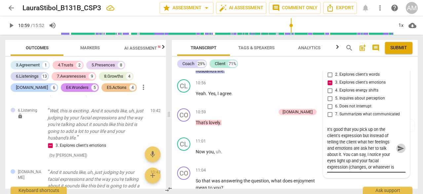
click at [397, 149] on span "send" at bounding box center [400, 148] width 7 height 7
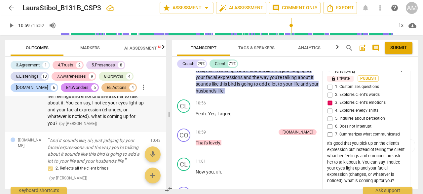
scroll to position [2275, 0]
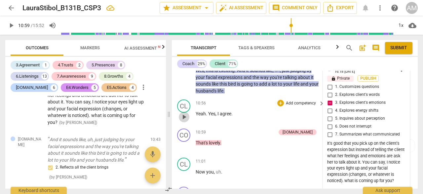
click at [183, 116] on span "play_arrow" at bounding box center [184, 117] width 8 height 8
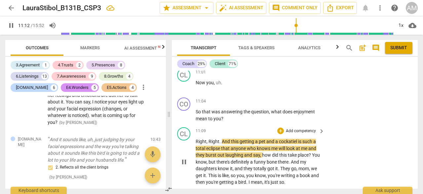
scroll to position [2270, 0]
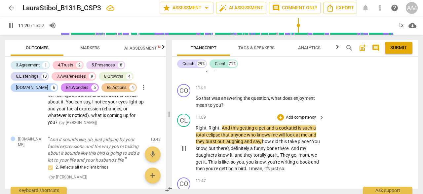
click at [184, 149] on span "pause" at bounding box center [184, 148] width 8 height 8
click at [184, 147] on span "play_arrow" at bounding box center [184, 148] width 8 height 8
click at [184, 147] on span "pause" at bounding box center [184, 148] width 8 height 8
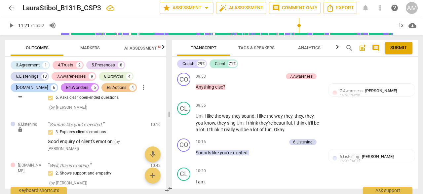
scroll to position [1965, 0]
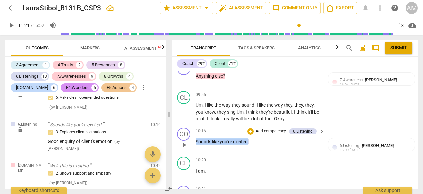
drag, startPoint x: 196, startPoint y: 141, endPoint x: 248, endPoint y: 142, distance: 52.2
click at [248, 142] on p "Sounds like you're excited ." at bounding box center [259, 141] width 126 height 7
click at [300, 130] on div "6.Listening" at bounding box center [302, 131] width 19 height 6
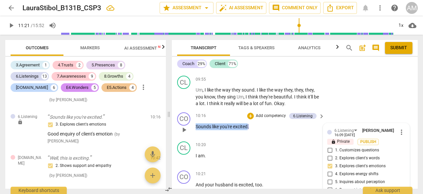
scroll to position [1985, 0]
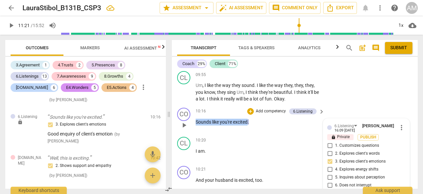
click at [400, 128] on span "more_vert" at bounding box center [401, 128] width 8 height 8
click at [400, 128] on li "Edit" at bounding box center [405, 128] width 23 height 13
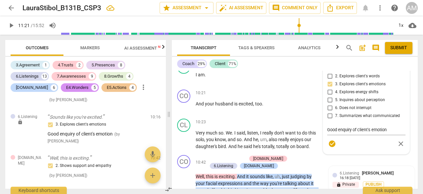
click at [329, 85] on div "6.Listening [PERSON_NAME] more_vert lock Private Publish 1. Customizes question…" at bounding box center [366, 98] width 78 height 104
click at [329, 84] on div "6.Listening [PERSON_NAME] more_vert lock Private Publish 1. Customizes question…" at bounding box center [366, 98] width 78 height 104
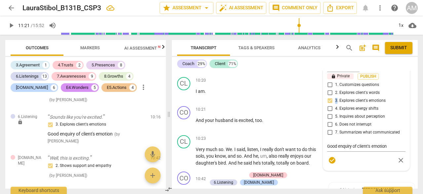
scroll to position [2035, 0]
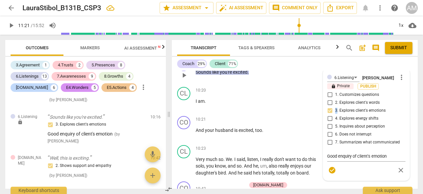
click at [398, 79] on span "more_vert" at bounding box center [401, 77] width 8 height 8
click at [401, 89] on li "Delete" at bounding box center [405, 90] width 23 height 13
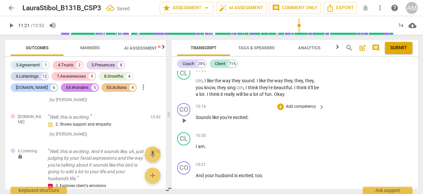
scroll to position [1990, 0]
drag, startPoint x: 195, startPoint y: 118, endPoint x: 251, endPoint y: 119, distance: 56.5
click at [251, 119] on div "CO play_arrow pause 10:16 + Add competency keyboard_arrow_right Sounds like you…" at bounding box center [295, 115] width 246 height 29
click at [281, 107] on div "+" at bounding box center [280, 107] width 7 height 7
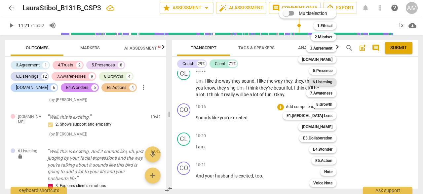
click at [328, 79] on b "6.Listening" at bounding box center [322, 82] width 20 height 8
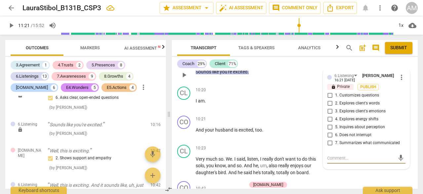
scroll to position [2025, 0]
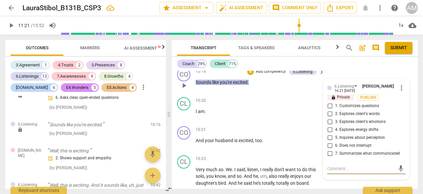
click at [329, 122] on input "3. Explores client's emotions" at bounding box center [329, 122] width 11 height 8
click at [336, 170] on textarea at bounding box center [361, 168] width 68 height 6
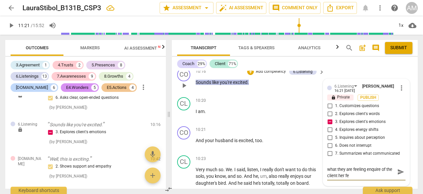
scroll to position [0, 0]
click at [397, 176] on span "send" at bounding box center [400, 174] width 7 height 7
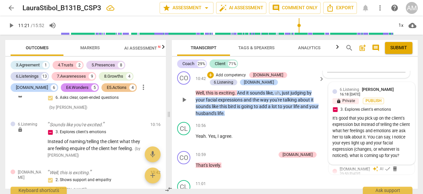
scroll to position [2149, 0]
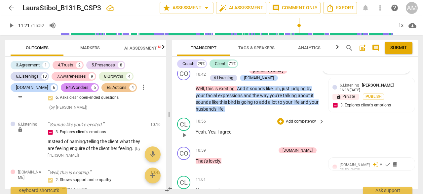
click at [186, 135] on span "play_arrow" at bounding box center [184, 135] width 8 height 8
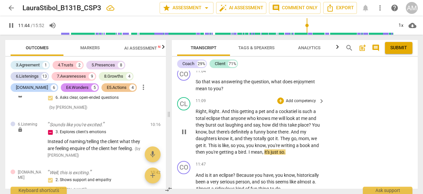
scroll to position [2291, 0]
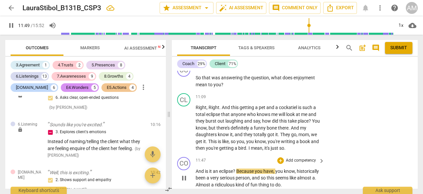
click at [186, 176] on span "pause" at bounding box center [184, 178] width 8 height 8
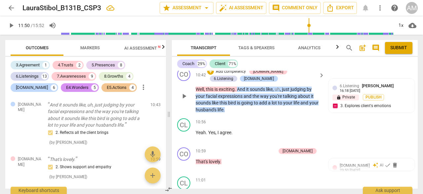
scroll to position [2151, 0]
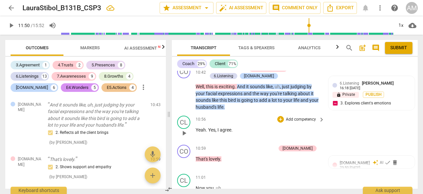
click at [185, 133] on span "play_arrow" at bounding box center [184, 133] width 8 height 8
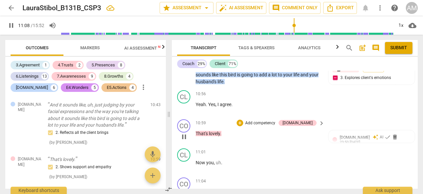
scroll to position [2156, 0]
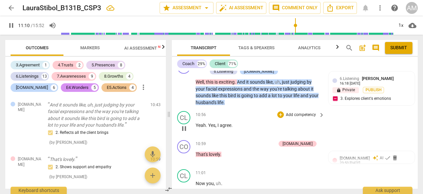
click at [186, 127] on span "pause" at bounding box center [184, 129] width 8 height 8
click at [186, 127] on span "play_arrow" at bounding box center [184, 129] width 8 height 8
click at [186, 156] on span "pause" at bounding box center [184, 158] width 8 height 8
click at [185, 128] on span "play_arrow" at bounding box center [184, 129] width 8 height 8
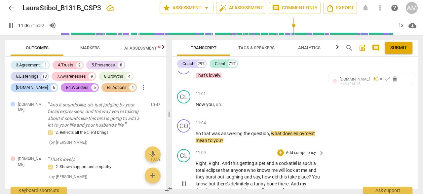
scroll to position [2235, 0]
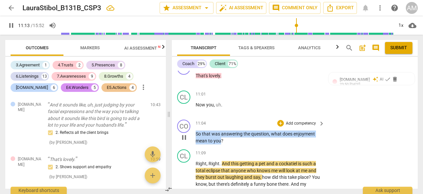
drag, startPoint x: 196, startPoint y: 134, endPoint x: 221, endPoint y: 142, distance: 26.4
click at [221, 142] on p "So that was answering the question , what does enjoyment mean to you ?" at bounding box center [259, 137] width 126 height 14
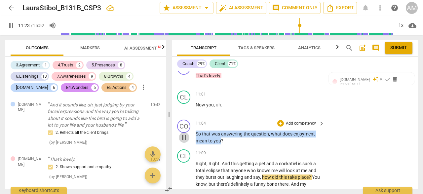
click at [185, 138] on span "pause" at bounding box center [184, 137] width 8 height 8
click at [280, 124] on div "+" at bounding box center [280, 123] width 7 height 7
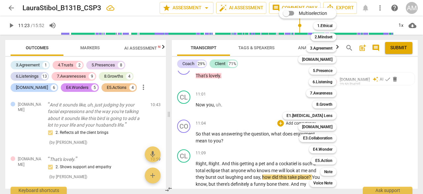
click at [193, 137] on div at bounding box center [211, 97] width 423 height 194
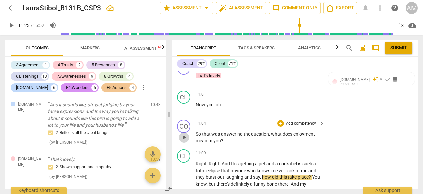
click at [187, 137] on span "play_arrow" at bounding box center [184, 137] width 8 height 8
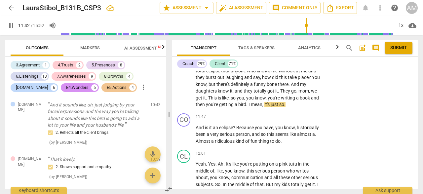
scroll to position [2336, 0]
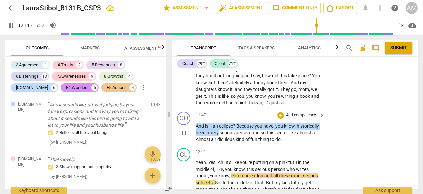
drag, startPoint x: 195, startPoint y: 127, endPoint x: 241, endPoint y: 133, distance: 46.7
click at [241, 133] on p "And is it an eclipse ? Because you have , you know , historically been a very s…" at bounding box center [259, 133] width 126 height 20
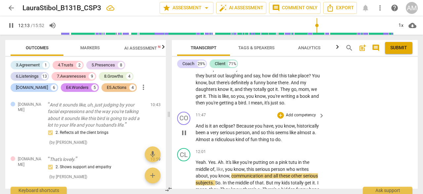
click at [242, 142] on p "And is it an eclipse ? Because you have , you know , historically been a very s…" at bounding box center [259, 133] width 126 height 20
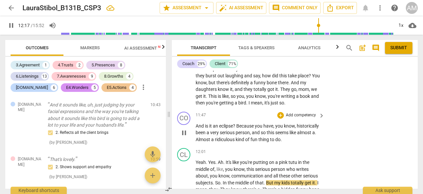
drag, startPoint x: 237, startPoint y: 127, endPoint x: 299, endPoint y: 139, distance: 63.0
click at [299, 139] on p "And is it an eclipse ? Because you have , you know , historically been a very s…" at bounding box center [259, 133] width 126 height 20
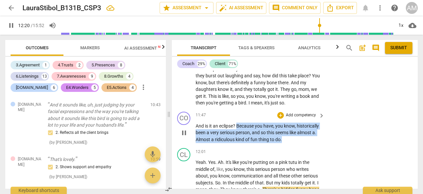
drag, startPoint x: 237, startPoint y: 126, endPoint x: 312, endPoint y: 141, distance: 76.9
click at [312, 141] on p "And is it an eclipse ? Because you have , you know , historically been a very s…" at bounding box center [259, 133] width 126 height 20
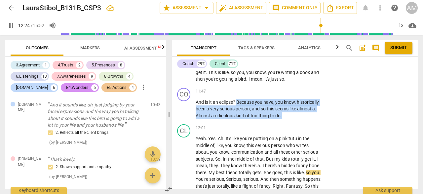
scroll to position [2331, 0]
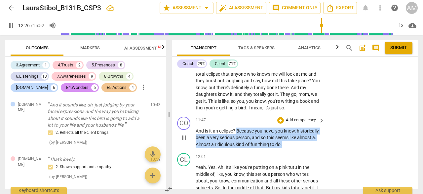
click at [181, 139] on span "pause" at bounding box center [184, 138] width 8 height 8
drag, startPoint x: 196, startPoint y: 131, endPoint x: 316, endPoint y: 143, distance: 120.5
click at [316, 143] on p "And is it an eclipse ? Because you have , you know , historically been a very s…" at bounding box center [259, 138] width 126 height 20
click at [281, 121] on div "+" at bounding box center [280, 120] width 7 height 7
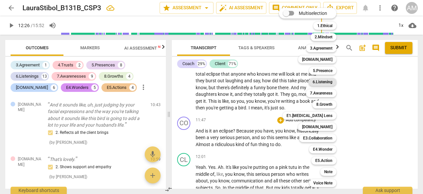
click at [328, 82] on b "6.Listening" at bounding box center [322, 82] width 20 height 8
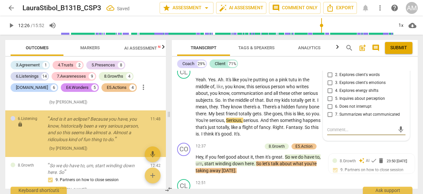
scroll to position [2397, 0]
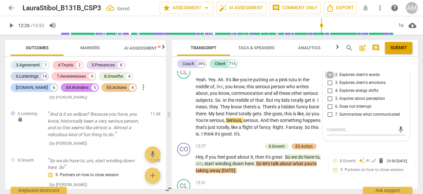
click at [329, 76] on input "2. Explores client's words" at bounding box center [329, 75] width 11 height 8
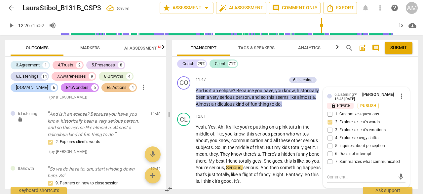
scroll to position [2370, 0]
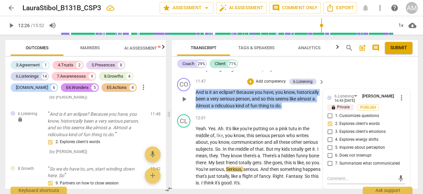
drag, startPoint x: 195, startPoint y: 90, endPoint x: 312, endPoint y: 106, distance: 118.0
click at [312, 106] on div "CO play_arrow pause 11:47 + Add competency 6.Listening keyboard_arrow_right And…" at bounding box center [295, 93] width 246 height 37
click at [251, 81] on div "+" at bounding box center [250, 81] width 7 height 7
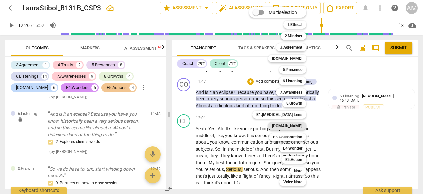
click at [298, 127] on b "[DOMAIN_NAME]" at bounding box center [287, 126] width 30 height 8
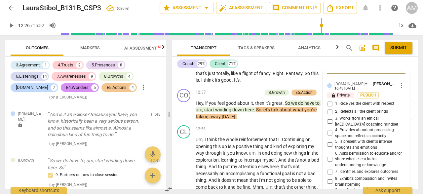
scroll to position [2481, 0]
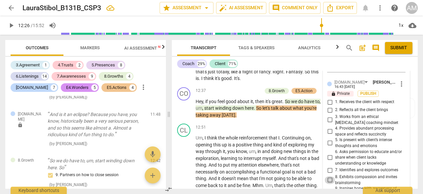
click at [329, 181] on input "8. Exhibits compassion and invites brainstorming" at bounding box center [329, 180] width 11 height 8
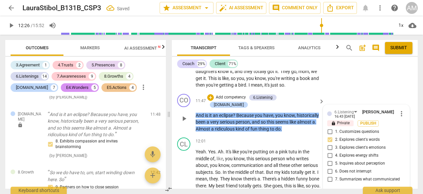
scroll to position [2354, 0]
drag, startPoint x: 197, startPoint y: 108, endPoint x: 311, endPoint y: 122, distance: 115.1
click at [311, 122] on p "And is it an eclipse ? Because you have , you know , historically been a very s…" at bounding box center [259, 122] width 126 height 20
click at [214, 96] on div "+" at bounding box center [210, 97] width 7 height 7
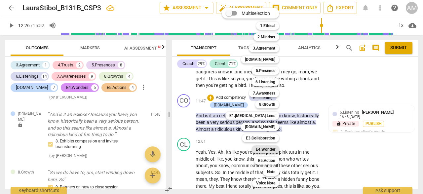
click at [270, 147] on b "E4.Wonder" at bounding box center [265, 149] width 19 height 8
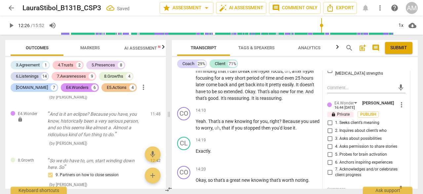
scroll to position [2617, 0]
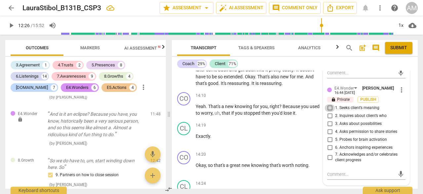
click at [329, 109] on input "1. Seeks client’s meaning" at bounding box center [329, 108] width 11 height 8
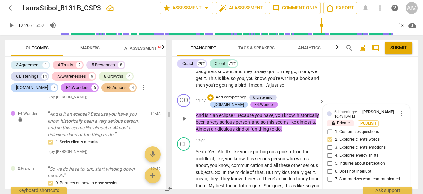
scroll to position [2350, 0]
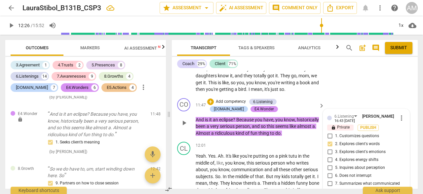
click at [299, 112] on div "+ Add competency 6.Listening [DOMAIN_NAME] E4.Wonder" at bounding box center [261, 105] width 109 height 15
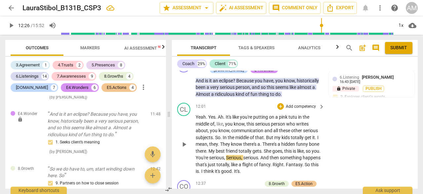
scroll to position [2391, 0]
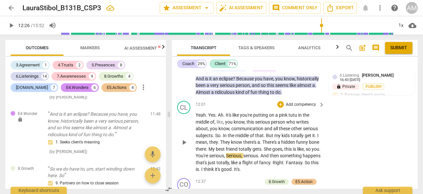
click at [184, 143] on span "play_arrow" at bounding box center [184, 142] width 8 height 8
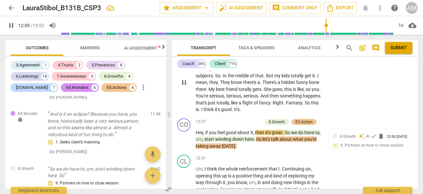
scroll to position [2454, 0]
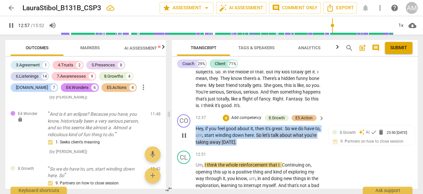
drag, startPoint x: 196, startPoint y: 129, endPoint x: 246, endPoint y: 141, distance: 51.9
click at [246, 141] on p "Hey , if you feel good about it , then it's great . So we do have to , um , sta…" at bounding box center [259, 135] width 126 height 20
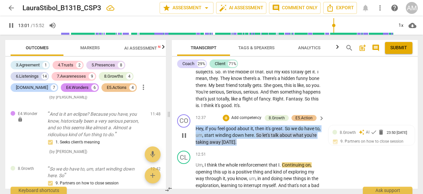
click at [265, 143] on p "Hey , if you feel good about it , then it's great . So we do have to , um , sta…" at bounding box center [259, 135] width 126 height 20
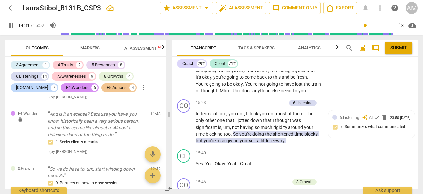
scroll to position [2841, 0]
click at [184, 128] on span "pause" at bounding box center [184, 127] width 8 height 8
click at [12, 6] on span "arrow_back" at bounding box center [11, 8] width 8 height 8
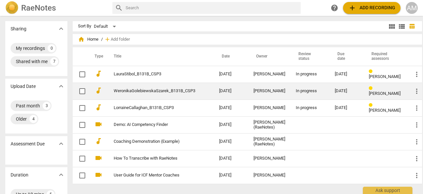
click at [136, 93] on link "WeronikaGolebiewskaSzarek_B131B_CSP3" at bounding box center [155, 91] width 82 height 5
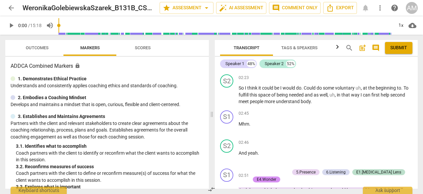
scroll to position [663, 0]
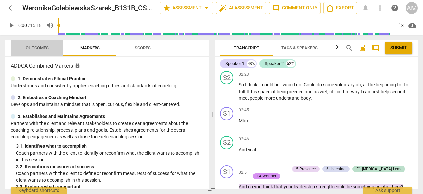
click at [38, 48] on span "Outcomes" at bounding box center [37, 47] width 23 height 5
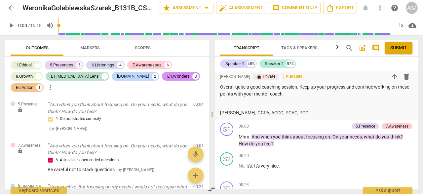
scroll to position [220, 0]
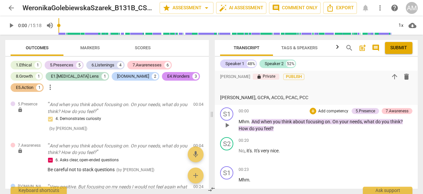
click at [229, 126] on span "play_arrow" at bounding box center [227, 125] width 8 height 8
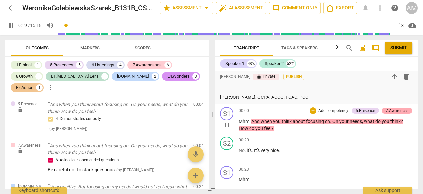
click at [394, 110] on div "7.Awareness" at bounding box center [397, 111] width 23 height 6
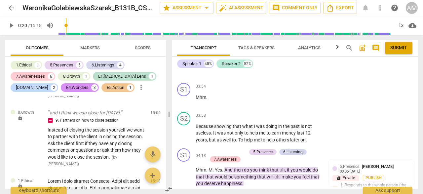
scroll to position [1143, 0]
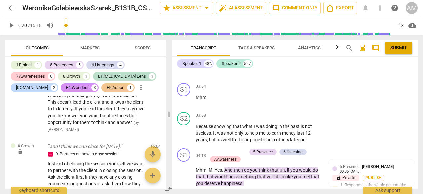
click at [14, 8] on span "arrow_back" at bounding box center [11, 8] width 8 height 8
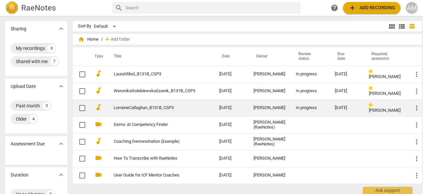
click at [163, 110] on link "LorraineCallaghan_B131B_CSP3" at bounding box center [155, 107] width 82 height 5
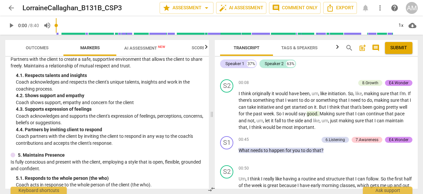
scroll to position [182, 0]
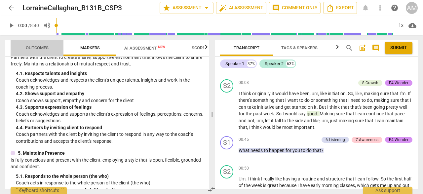
click at [46, 45] on span "Outcomes" at bounding box center [37, 47] width 23 height 5
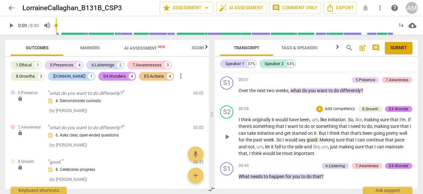
scroll to position [179, 0]
click at [229, 98] on span "play_arrow" at bounding box center [227, 94] width 8 height 8
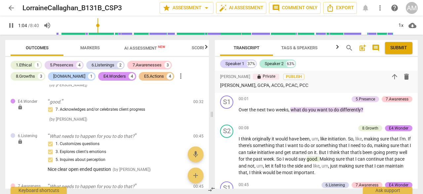
scroll to position [163, 0]
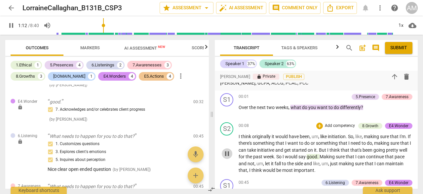
click at [231, 158] on span "pause" at bounding box center [227, 154] width 8 height 8
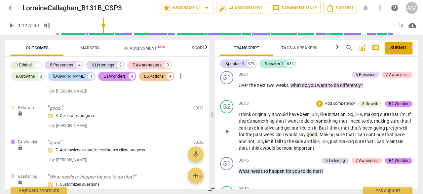
scroll to position [186, 0]
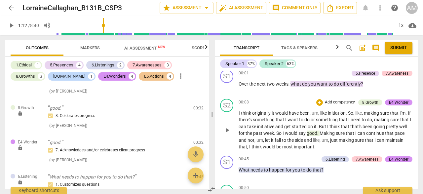
click at [229, 134] on span "play_arrow" at bounding box center [227, 130] width 8 height 8
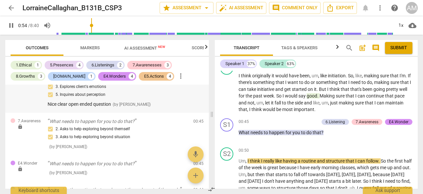
scroll to position [165, 0]
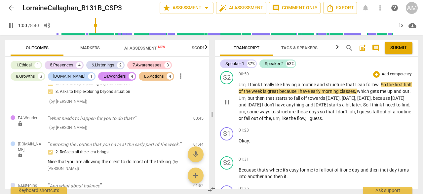
scroll to position [302, 0]
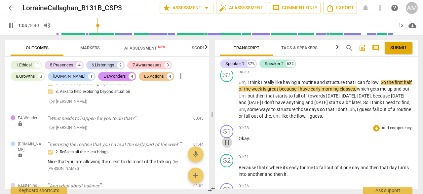
click at [230, 146] on span "pause" at bounding box center [227, 142] width 8 height 8
click at [230, 146] on span "play_arrow" at bounding box center [227, 142] width 8 height 8
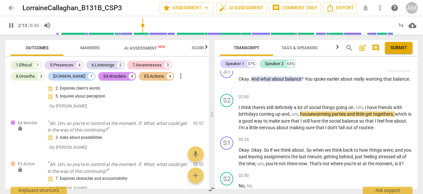
scroll to position [593, 0]
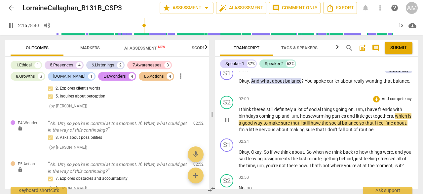
click at [225, 124] on span "pause" at bounding box center [227, 120] width 8 height 8
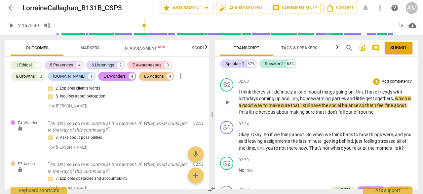
scroll to position [610, 0]
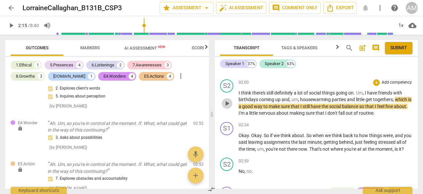
click at [229, 107] on span "play_arrow" at bounding box center [227, 103] width 8 height 8
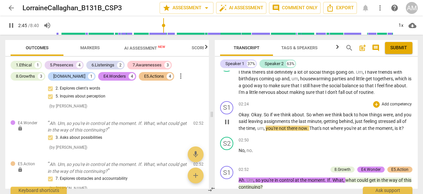
scroll to position [630, 0]
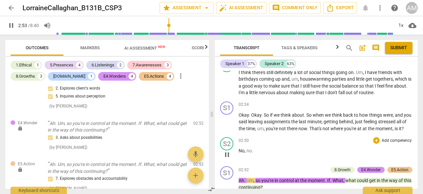
click at [229, 159] on span "pause" at bounding box center [227, 155] width 8 height 8
type input "174"
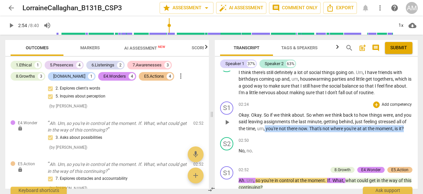
drag, startPoint x: 276, startPoint y: 134, endPoint x: 254, endPoint y: 140, distance: 23.2
click at [254, 132] on p "Okay . Okay . So if we think about . So when we think back to how things were ,…" at bounding box center [326, 122] width 174 height 20
click at [375, 108] on div "+" at bounding box center [376, 104] width 7 height 7
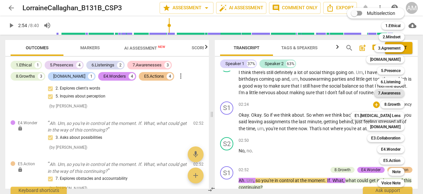
click at [397, 92] on b "7.Awareness" at bounding box center [389, 93] width 22 height 8
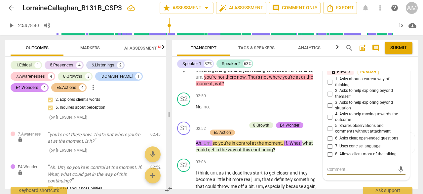
scroll to position [720, 0]
click at [330, 82] on input "1. Asks about a current way of thinking" at bounding box center [329, 83] width 11 height 8
checkbox input "true"
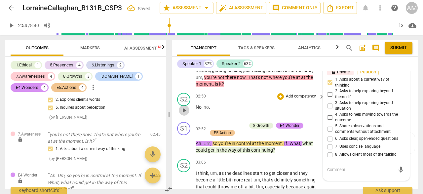
click at [187, 108] on span "play_arrow" at bounding box center [184, 110] width 8 height 8
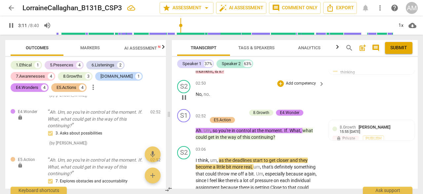
scroll to position [734, 0]
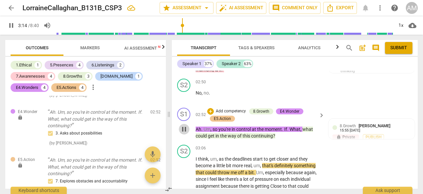
click at [182, 130] on span "pause" at bounding box center [184, 129] width 8 height 8
click at [285, 138] on p "Ah . Um , so you're in control at the moment . If . What , what could get in th…" at bounding box center [259, 133] width 126 height 14
click at [185, 180] on div "play_arrow pause" at bounding box center [187, 186] width 17 height 57
click at [185, 188] on span "play_arrow" at bounding box center [184, 186] width 8 height 8
click at [184, 184] on span "pause" at bounding box center [184, 186] width 8 height 8
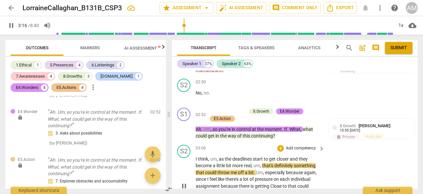
type input "197"
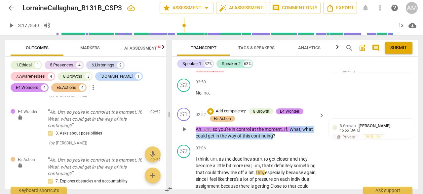
drag, startPoint x: 291, startPoint y: 128, endPoint x: 273, endPoint y: 137, distance: 20.2
click at [273, 137] on p "Ah . Um , so you're in control at the moment . If . What , what could get in th…" at bounding box center [259, 133] width 126 height 14
click at [210, 110] on div "+" at bounding box center [210, 111] width 7 height 7
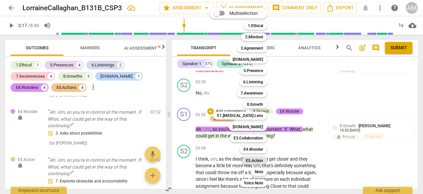
click at [256, 162] on b "E5.Action" at bounding box center [254, 161] width 17 height 8
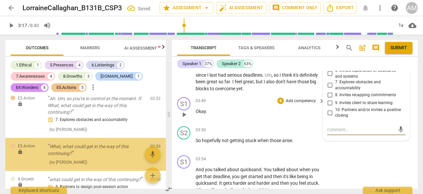
scroll to position [471, 0]
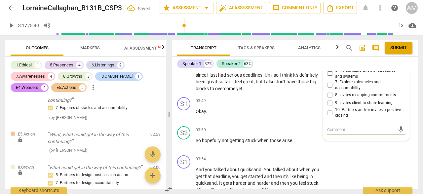
click at [329, 84] on input "7. Explores obstacles and accountability" at bounding box center [329, 85] width 11 height 8
checkbox input "true"
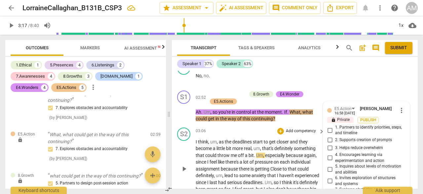
scroll to position [750, 0]
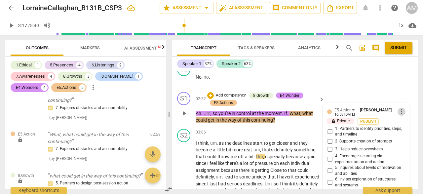
click at [400, 111] on span "more_vert" at bounding box center [401, 112] width 8 height 8
click at [401, 122] on li "Delete" at bounding box center [405, 124] width 23 height 13
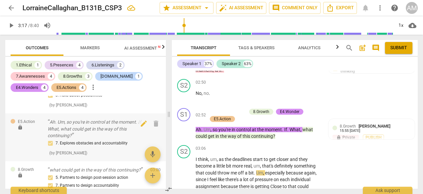
scroll to position [440, 0]
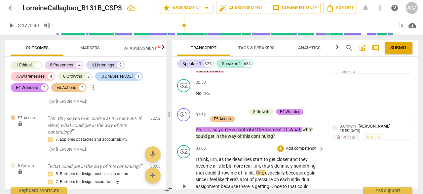
click at [181, 181] on div "play_arrow pause" at bounding box center [187, 186] width 17 height 57
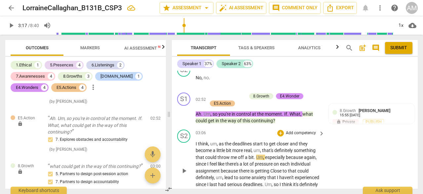
scroll to position [750, 0]
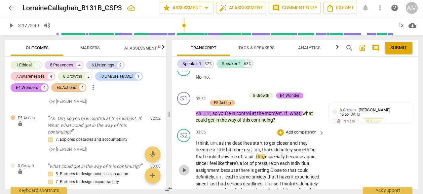
click at [183, 172] on span "play_arrow" at bounding box center [184, 170] width 8 height 8
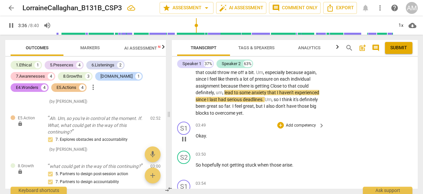
scroll to position [841, 0]
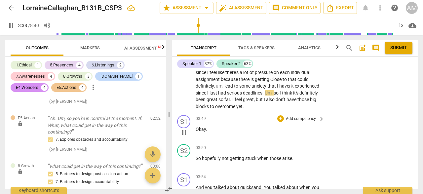
click at [183, 131] on span "pause" at bounding box center [184, 133] width 8 height 8
type input "219"
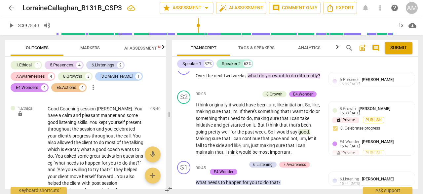
scroll to position [172, 0]
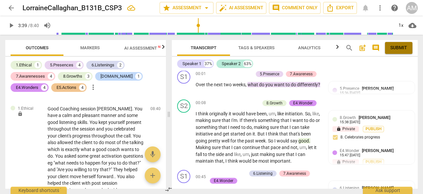
click at [403, 46] on span "Submit" at bounding box center [398, 48] width 17 height 7
click at [13, 10] on span "arrow_back" at bounding box center [11, 8] width 8 height 8
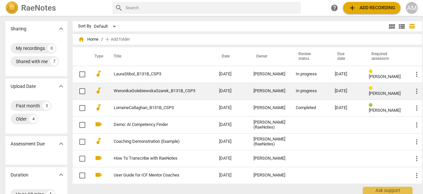
click at [199, 94] on td "WeronikaGolebiewskaSzarek_B131B_CSP3" at bounding box center [160, 91] width 108 height 17
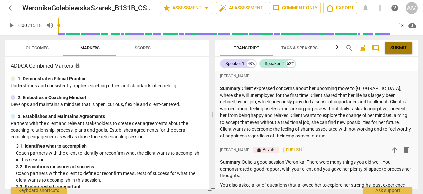
click at [399, 49] on span "Submit" at bounding box center [398, 48] width 17 height 7
click at [401, 47] on div "Transcript Tags & Speakers Analytics search post_add comment Submit" at bounding box center [316, 48] width 203 height 16
click at [13, 10] on span "arrow_back" at bounding box center [11, 8] width 8 height 8
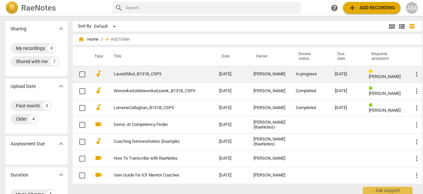
click at [374, 74] on span "[PERSON_NAME]" at bounding box center [385, 76] width 32 height 5
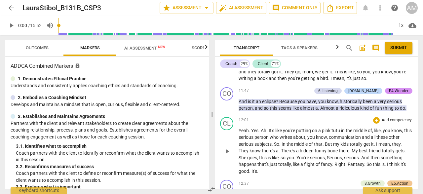
scroll to position [2088, 0]
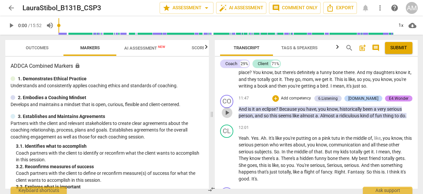
click at [229, 115] on span "play_arrow" at bounding box center [227, 113] width 8 height 8
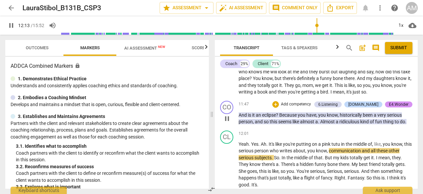
scroll to position [2079, 0]
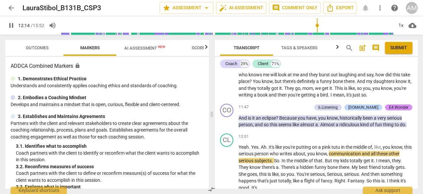
click at [44, 46] on span "Outcomes" at bounding box center [37, 47] width 23 height 5
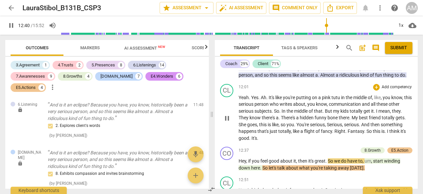
scroll to position [2129, 0]
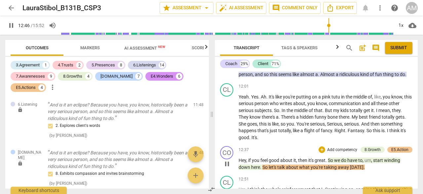
click at [229, 164] on span "pause" at bounding box center [227, 164] width 8 height 8
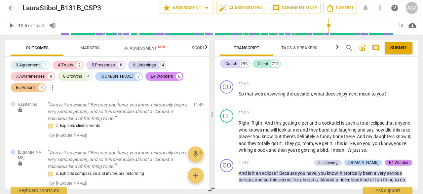
scroll to position [2018, 0]
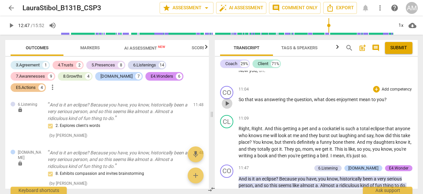
click at [230, 99] on span "play_arrow" at bounding box center [227, 103] width 8 height 8
click at [230, 99] on span "pause" at bounding box center [227, 103] width 8 height 8
click at [230, 99] on span "play_arrow" at bounding box center [227, 103] width 8 height 8
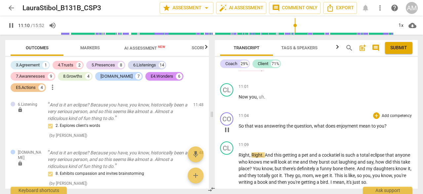
scroll to position [1994, 0]
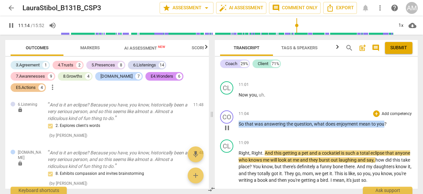
drag, startPoint x: 239, startPoint y: 118, endPoint x: 383, endPoint y: 117, distance: 144.4
click at [383, 121] on p "So that was answering the question , what does enjoyment mean to you ?" at bounding box center [326, 124] width 174 height 7
click at [374, 110] on div "+" at bounding box center [376, 113] width 7 height 7
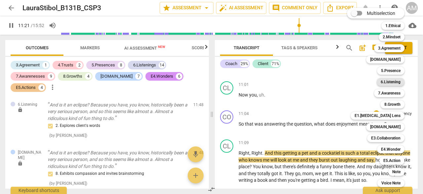
click at [389, 83] on b "6.Listening" at bounding box center [391, 82] width 20 height 8
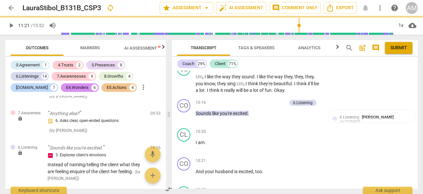
type input "682"
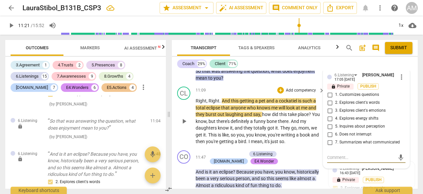
scroll to position [2294, 0]
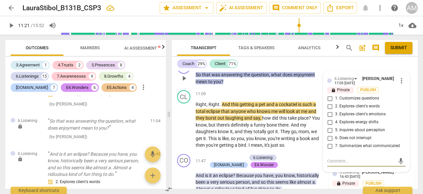
type textarea "B"
type textarea "Be"
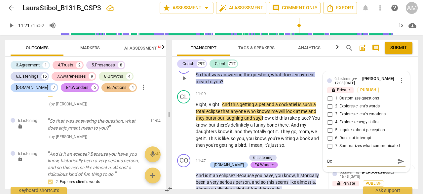
type textarea "Be"
type textarea "Be c"
type textarea "Be ca"
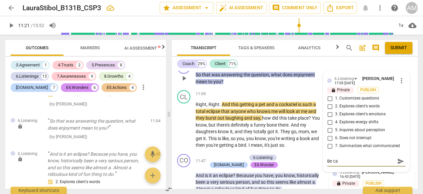
type textarea "Be car"
type textarea "Be care"
type textarea "Be caref"
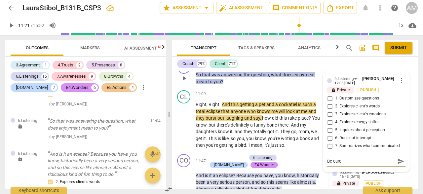
type textarea "Be caref"
type textarea "Be carefu"
type textarea "Be careful"
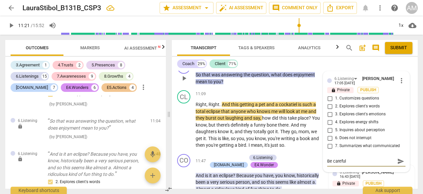
type textarea "Be careful"
type textarea "Be careful w"
type textarea "Be careful wi"
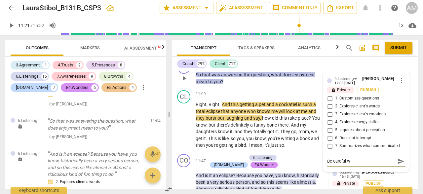
type textarea "Be careful wi"
type textarea "Be careful wit"
type textarea "Be careful with"
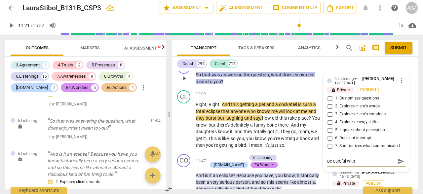
type textarea "Be careful with"
type textarea "Be careful with t"
type textarea "Be careful with th"
type textarea "Be careful with the"
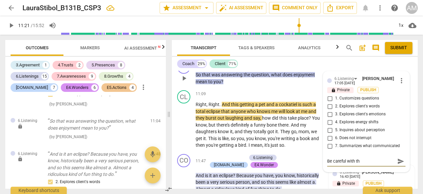
type textarea "Be careful with the"
type textarea "Be careful with the l"
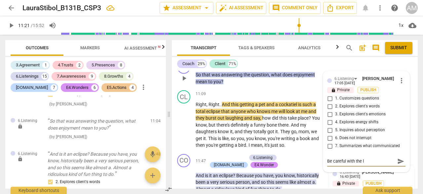
type textarea "Be careful with the la"
type textarea "Be careful with the lau"
type textarea "Be careful with the laug"
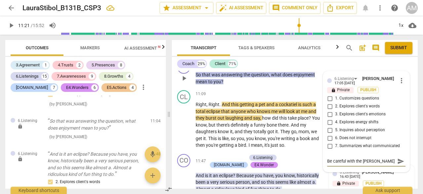
type textarea "Be careful with the laug"
type textarea "Be careful with the laugh"
type textarea "Be careful with the laugh."
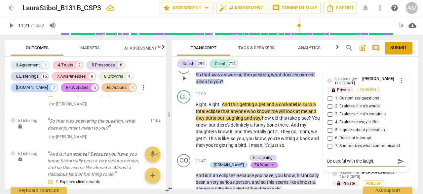
type textarea "Be careful with the laugh.."
type textarea "Be careful with the laugh..."
type textarea "Be careful with the laugh...w"
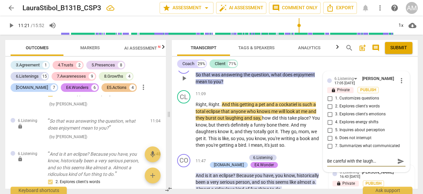
type textarea "Be careful with the laugh...w"
type textarea "Be careful with the laugh...we"
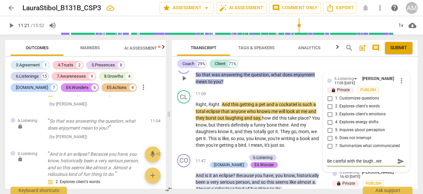
type textarea "Be careful with the laugh...we d"
type textarea "Be careful with the laugh...we do"
type textarea "Be careful with the laugh...we d"
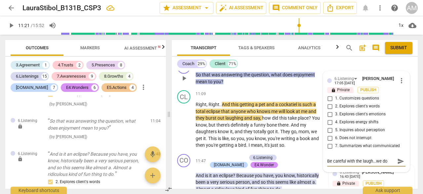
type textarea "Be careful with the laugh...we d"
type textarea "Be careful with the laugh...we"
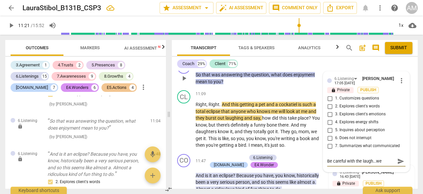
type textarea "Be careful with the laugh...w"
type textarea "Be careful with the laugh..."
type textarea "Be careful with the laugh.."
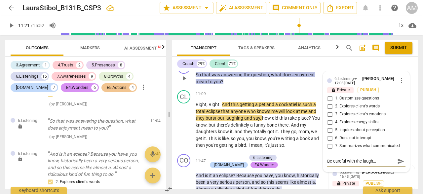
type textarea "Be careful with the laugh.."
type textarea "Be careful with the laugh."
type textarea "Be careful with the laugh"
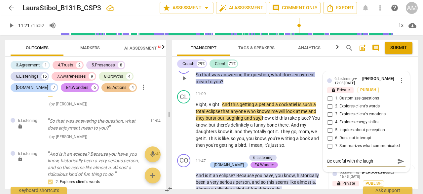
type textarea "Be careful with the laug"
type textarea "Be careful with the lau"
type textarea "Be careful with the la"
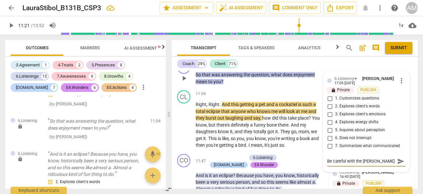
type textarea "Be careful with the la"
type textarea "Be careful with the l"
type textarea "Be careful with the"
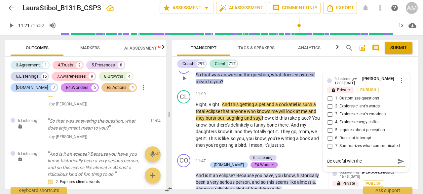
type textarea "Be careful with the"
type textarea "Be careful with th"
type textarea "Be careful with t"
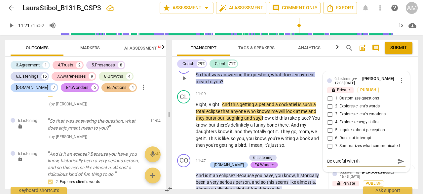
type textarea "Be careful with t"
type textarea "Be careful with"
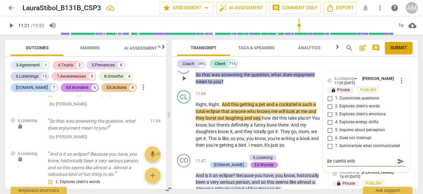
type textarea "Be careful wit"
type textarea "Be careful wi"
type textarea "Be careful w"
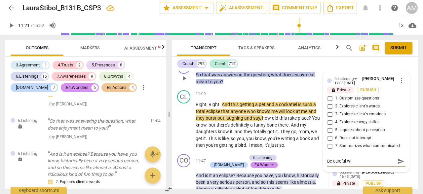
type textarea "Be careful w"
type textarea "Be careful"
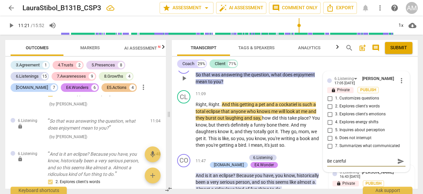
type textarea "Be carefu"
type textarea "Be caref"
type textarea "Be care"
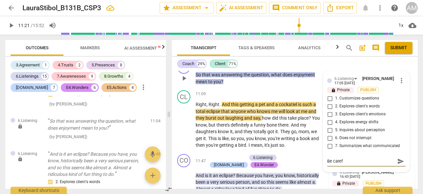
type textarea "Be care"
type textarea "Be car"
type textarea "Be ca"
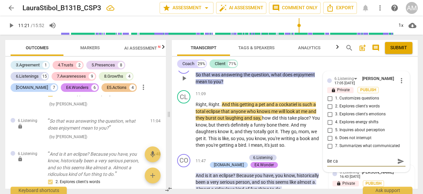
type textarea "Be c"
type textarea "Be"
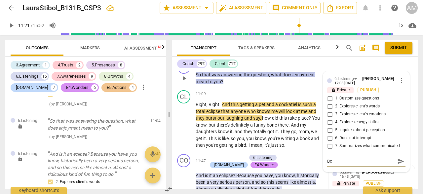
type textarea "Be"
type textarea "B"
type textarea "b"
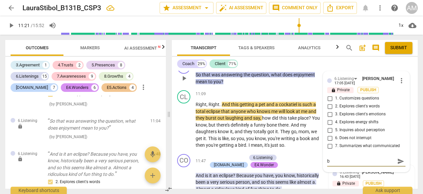
type textarea "be"
type textarea "be c"
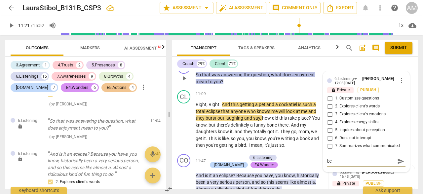
type textarea "be c"
type textarea "be ca"
type textarea "be car"
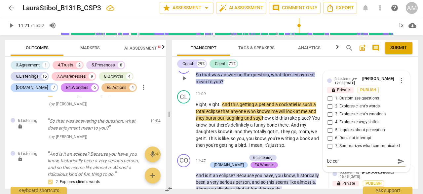
type textarea "be care"
type textarea "be caref"
type textarea "be carefu"
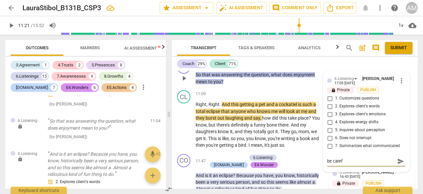
type textarea "be carefu"
type textarea "be careful"
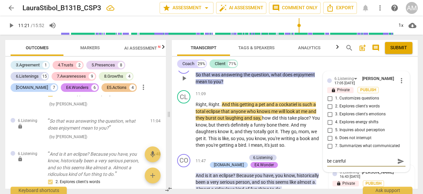
type textarea "be careful"
type textarea "be carefu"
type textarea "be caref"
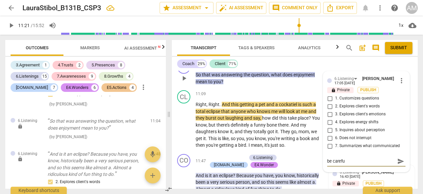
type textarea "be caref"
type textarea "be care"
type textarea "be car"
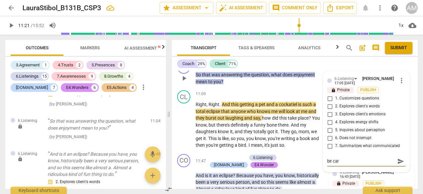
type textarea "be ca"
type textarea "be c"
type textarea "be"
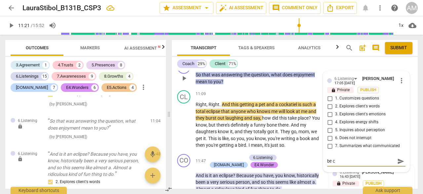
type textarea "be"
type textarea "b"
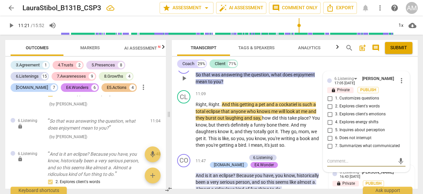
type textarea "y"
type textarea "yo"
type textarea "you"
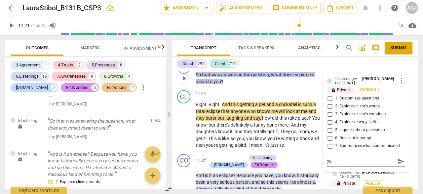
type textarea "you"
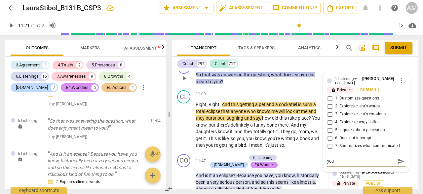
type textarea "yo"
type textarea "y"
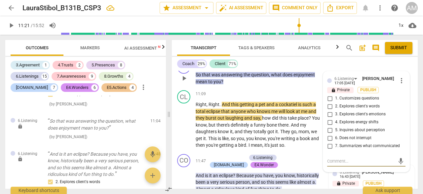
type textarea "y"
type textarea "yo"
click at [345, 161] on textarea "You said, "what does enjoyment" at bounding box center [361, 161] width 68 height 6
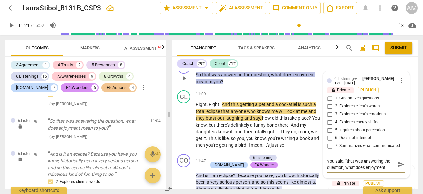
click at [387, 168] on textarea "You said, "that was answering the question, what does enjoyment" at bounding box center [361, 164] width 68 height 13
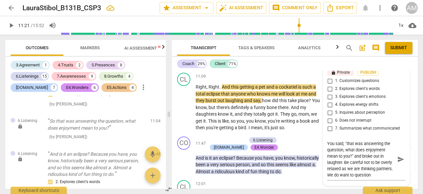
scroll to position [2313, 0]
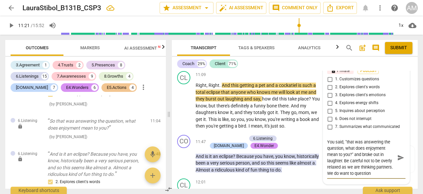
click at [381, 176] on textarea "You said, "that was answering the question, what does enjoyment mean to you?" a…" at bounding box center [361, 158] width 68 height 38
click at [401, 153] on span "send" at bounding box center [400, 154] width 7 height 7
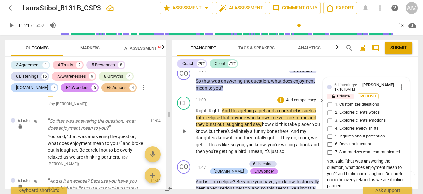
scroll to position [2290, 0]
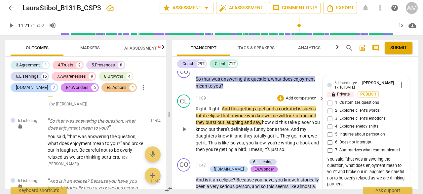
click at [182, 130] on span "play_arrow" at bounding box center [184, 129] width 8 height 8
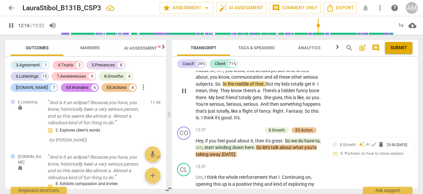
scroll to position [2442, 0]
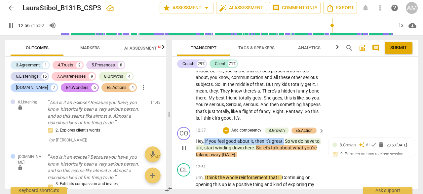
drag, startPoint x: 204, startPoint y: 142, endPoint x: 284, endPoint y: 140, distance: 79.6
click at [284, 140] on p "Hey , if you feel good about it , then it's great . So we do have to , um , sta…" at bounding box center [259, 148] width 126 height 20
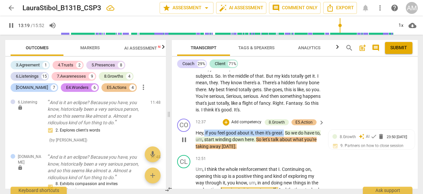
scroll to position [2442, 0]
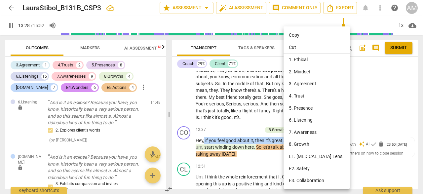
click at [298, 170] on li "E2. Safety" at bounding box center [317, 169] width 69 height 12
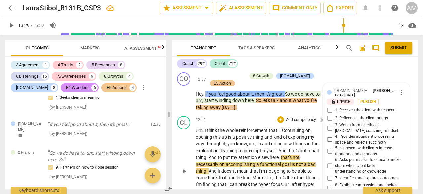
scroll to position [2491, 0]
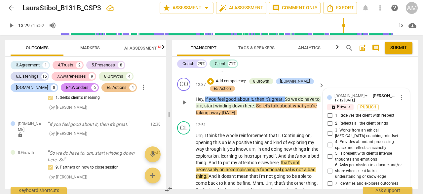
click at [330, 170] on input "6. Asks permission to educate and/or share when client lacks understanding or k…" at bounding box center [329, 171] width 11 height 8
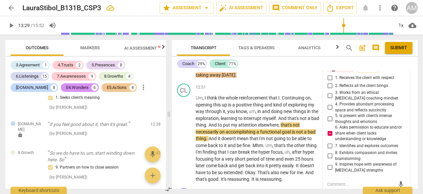
scroll to position [2540, 0]
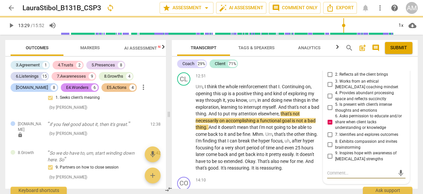
click at [331, 173] on textarea at bounding box center [361, 173] width 68 height 6
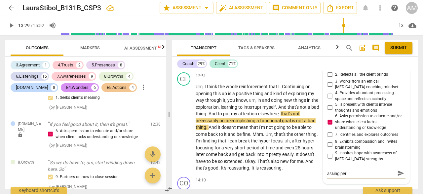
scroll to position [0, 0]
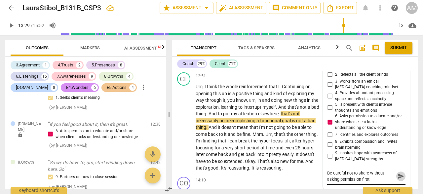
click at [399, 177] on span "send" at bounding box center [400, 175] width 7 height 7
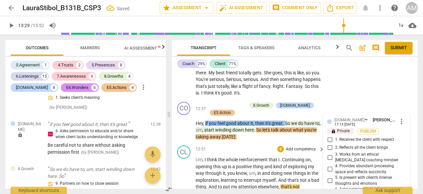
scroll to position [2466, 0]
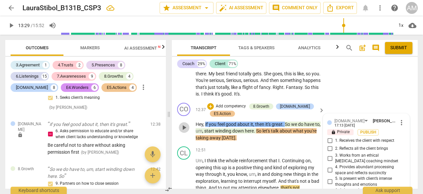
click at [184, 128] on span "play_arrow" at bounding box center [184, 128] width 8 height 8
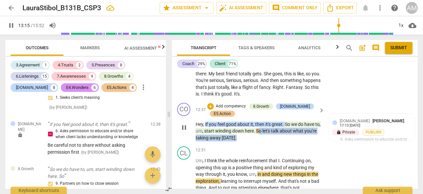
drag, startPoint x: 264, startPoint y: 129, endPoint x: 244, endPoint y: 137, distance: 21.3
click at [246, 138] on p "Hey , if you feel good about it , then it's great . So we do have to , um , sta…" at bounding box center [259, 131] width 126 height 20
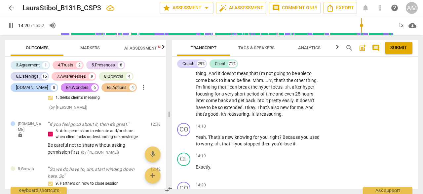
scroll to position [2716, 0]
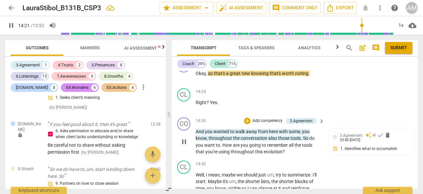
click at [183, 141] on span "pause" at bounding box center [184, 142] width 8 height 8
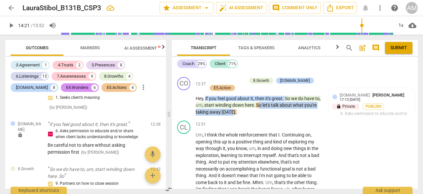
scroll to position [2488, 0]
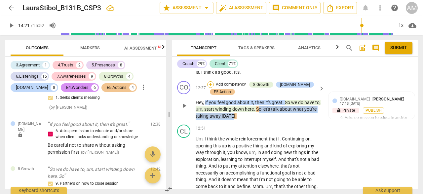
click at [211, 84] on div "+" at bounding box center [210, 84] width 7 height 7
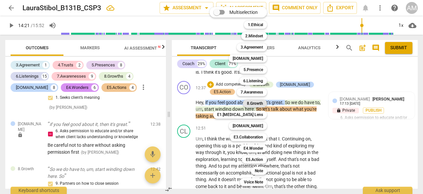
click at [258, 105] on b "8.Growth" at bounding box center [255, 103] width 16 height 8
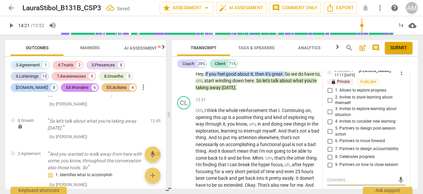
scroll to position [2513, 0]
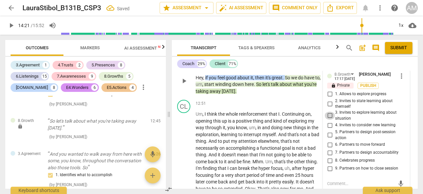
click at [330, 115] on input "3. Invites to explore learning about situation" at bounding box center [329, 116] width 11 height 8
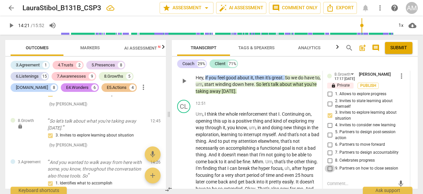
click at [330, 169] on input "9. Partners on how to close session" at bounding box center [329, 169] width 11 height 8
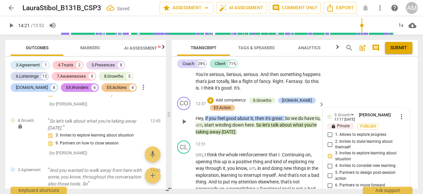
scroll to position [2471, 0]
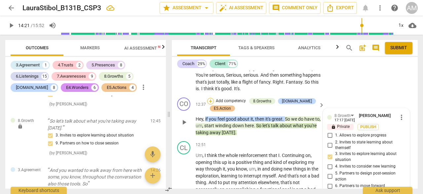
click at [211, 101] on div "+" at bounding box center [210, 101] width 7 height 7
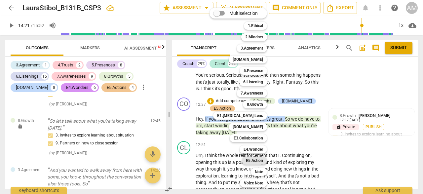
click at [262, 160] on b "E5.Action" at bounding box center [254, 161] width 17 height 8
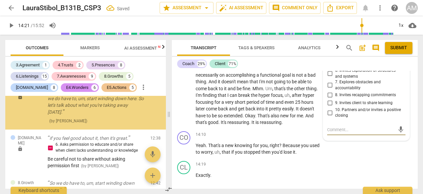
scroll to position [2624, 0]
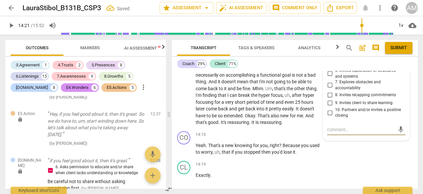
click at [330, 102] on input "9. Invites client to share learning" at bounding box center [329, 103] width 11 height 8
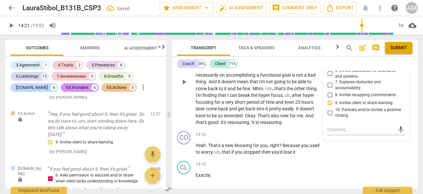
click at [315, 126] on div "CL play_arrow pause 12:51 + Add competency keyboard_arrow_right Um , I think th…" at bounding box center [295, 76] width 246 height 104
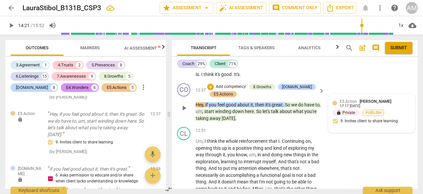
scroll to position [2486, 0]
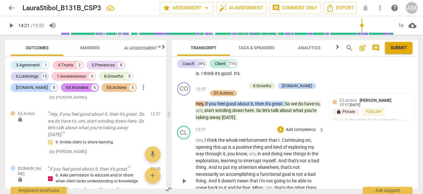
click at [186, 180] on span "play_arrow" at bounding box center [184, 181] width 8 height 8
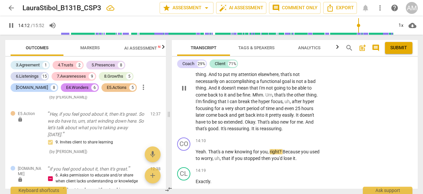
scroll to position [2580, 0]
click at [186, 155] on span "pause" at bounding box center [184, 155] width 8 height 8
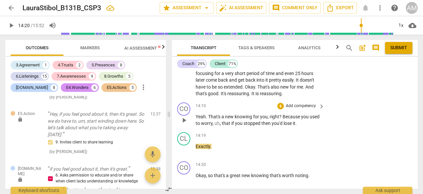
scroll to position [2616, 0]
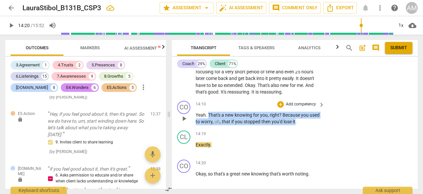
drag, startPoint x: 208, startPoint y: 116, endPoint x: 296, endPoint y: 123, distance: 87.5
click at [296, 123] on p "Yeah . That's a new knowing for you , right ? Because you used to worry , uh , …" at bounding box center [259, 119] width 126 height 14
click at [280, 104] on div "+" at bounding box center [280, 104] width 7 height 7
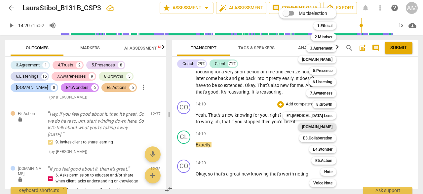
click at [327, 127] on b "[DOMAIN_NAME]" at bounding box center [317, 127] width 30 height 8
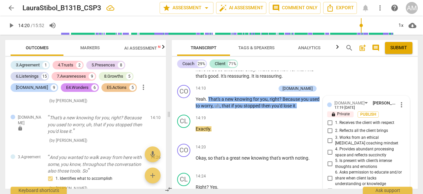
scroll to position [2616, 0]
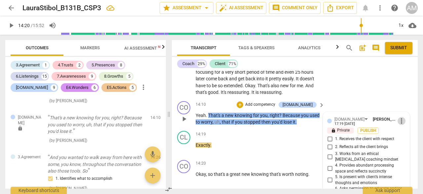
click at [397, 122] on span "more_vert" at bounding box center [401, 121] width 8 height 8
click at [406, 134] on li "Delete" at bounding box center [405, 133] width 23 height 13
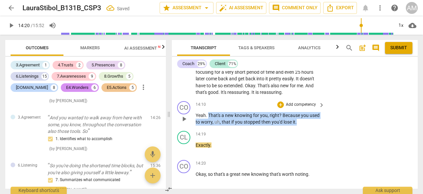
drag, startPoint x: 208, startPoint y: 116, endPoint x: 303, endPoint y: 120, distance: 94.9
click at [303, 121] on p "Yeah . That's a new knowing for you , right ? Because you used to worry , uh , …" at bounding box center [259, 119] width 126 height 14
click at [278, 106] on div "+" at bounding box center [280, 104] width 7 height 7
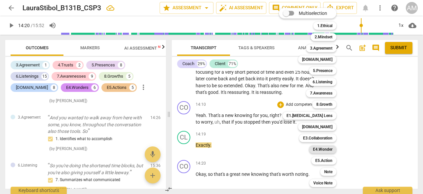
click at [325, 151] on b "E4.Wonder" at bounding box center [322, 149] width 19 height 8
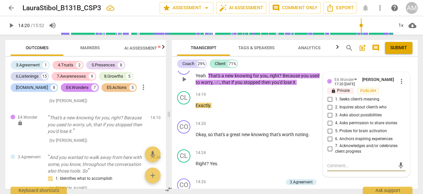
scroll to position [2654, 0]
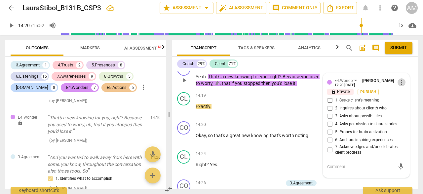
click at [398, 83] on span "more_vert" at bounding box center [401, 82] width 8 height 8
click at [403, 93] on li "Delete" at bounding box center [405, 95] width 23 height 13
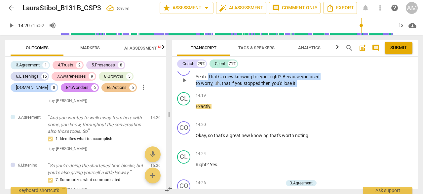
drag, startPoint x: 208, startPoint y: 76, endPoint x: 299, endPoint y: 82, distance: 90.7
click at [299, 82] on p "Yeah . That's a new knowing for you , right ? Because you used to worry , uh , …" at bounding box center [259, 80] width 126 height 14
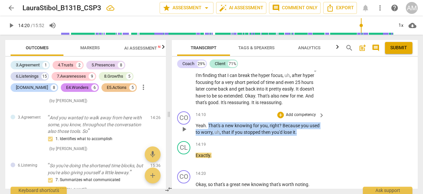
scroll to position [2604, 0]
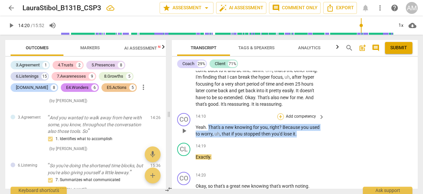
click at [281, 116] on div "+" at bounding box center [280, 116] width 7 height 7
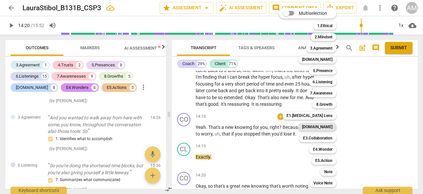
click at [327, 128] on b "[DOMAIN_NAME]" at bounding box center [317, 127] width 30 height 8
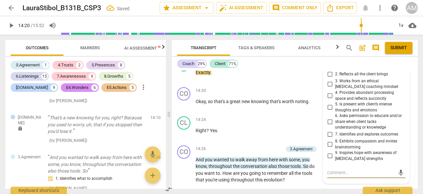
scroll to position [2675, 0]
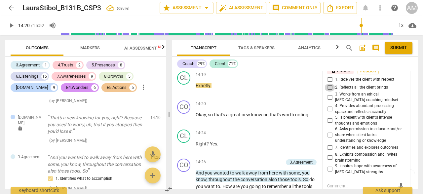
click at [330, 88] on input "2. Reflects all the client brings" at bounding box center [329, 88] width 11 height 8
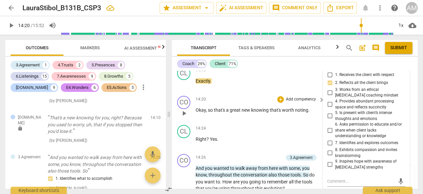
scroll to position [2680, 0]
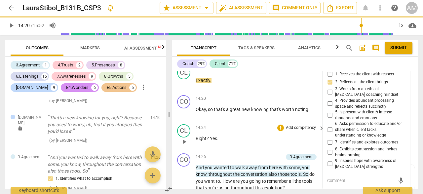
click at [271, 136] on p "Right ? Yes ." at bounding box center [259, 138] width 126 height 7
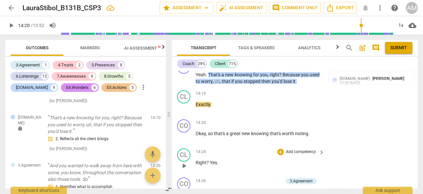
scroll to position [2655, 0]
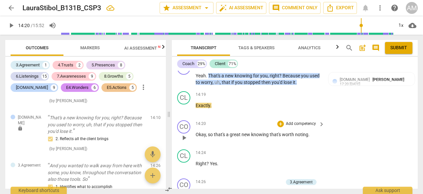
click at [185, 140] on span "play_arrow" at bounding box center [184, 138] width 8 height 8
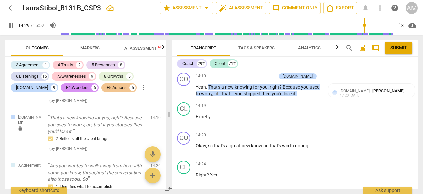
scroll to position [2635, 0]
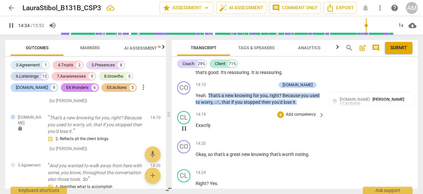
click at [185, 129] on span "pause" at bounding box center [184, 129] width 8 height 8
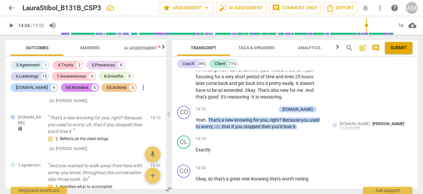
scroll to position [2612, 0]
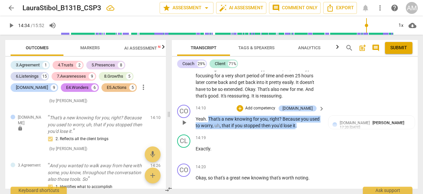
drag, startPoint x: 208, startPoint y: 120, endPoint x: 295, endPoint y: 124, distance: 86.7
click at [295, 124] on p "Yeah . That's a new knowing for you , right ? Because you used to worry , uh , …" at bounding box center [259, 123] width 126 height 14
click at [266, 108] on p "Add competency" at bounding box center [259, 108] width 31 height 6
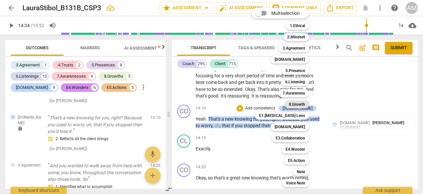
click at [292, 104] on b "8.Growth" at bounding box center [297, 104] width 16 height 8
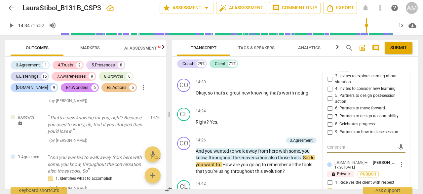
scroll to position [2689, 0]
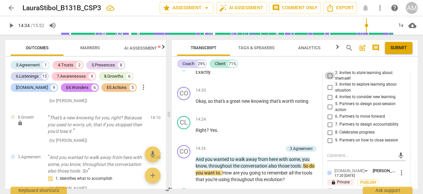
click at [330, 77] on input "2. Invites to state learning about themself" at bounding box center [329, 76] width 11 height 8
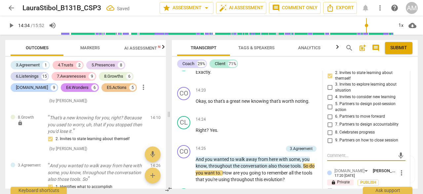
click at [335, 154] on textarea at bounding box center [361, 155] width 68 height 6
click at [398, 157] on span "send" at bounding box center [400, 155] width 7 height 7
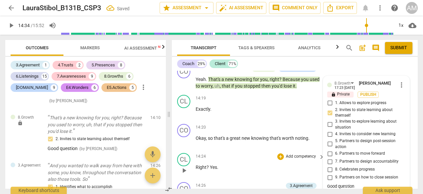
scroll to position [2645, 0]
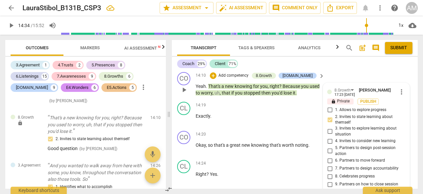
click at [399, 90] on span "more_vert" at bounding box center [401, 92] width 8 height 8
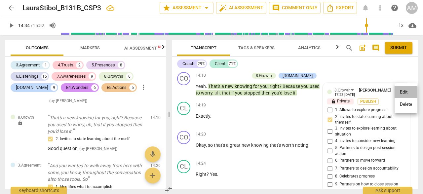
click at [399, 90] on li "Edit" at bounding box center [405, 92] width 23 height 13
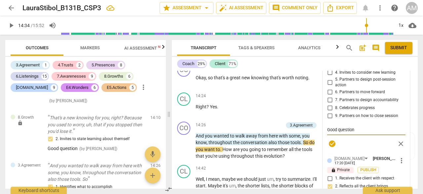
click at [366, 129] on textarea "Good question" at bounding box center [366, 130] width 78 height 6
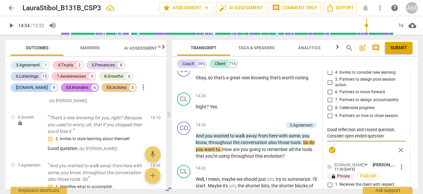
click at [345, 137] on textarea "Good reflection and closed question. Consider open ended question" at bounding box center [366, 133] width 78 height 13
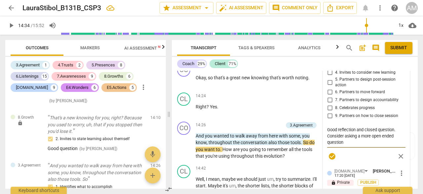
click at [349, 142] on textarea "Good reflection and closed question. Consider asking a more open ended question" at bounding box center [366, 136] width 78 height 19
click at [304, 114] on div "14:24 + Add competency keyboard_arrow_right Right ? Yes ." at bounding box center [260, 104] width 129 height 24
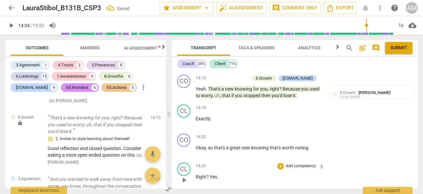
scroll to position [2641, 0]
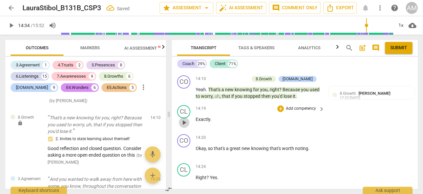
click at [186, 122] on span "play_arrow" at bounding box center [184, 123] width 8 height 8
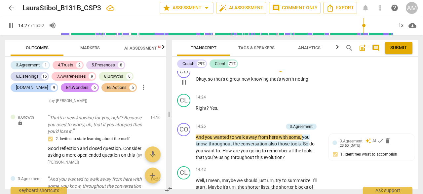
scroll to position [2718, 0]
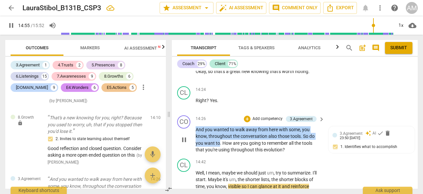
drag, startPoint x: 195, startPoint y: 129, endPoint x: 220, endPoint y: 141, distance: 27.2
click at [220, 141] on p "And you wanted to walk away from here with some , you know , throughout the con…" at bounding box center [259, 139] width 126 height 27
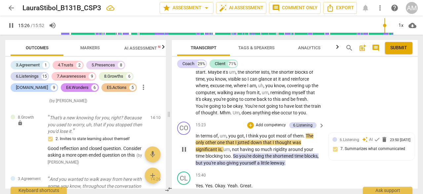
scroll to position [2825, 0]
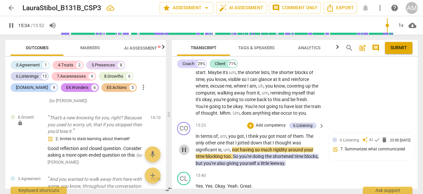
click at [184, 150] on span "pause" at bounding box center [184, 150] width 8 height 8
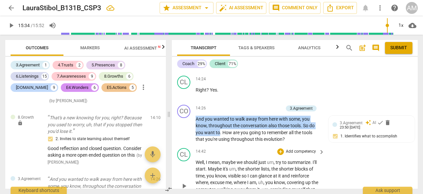
scroll to position [2727, 0]
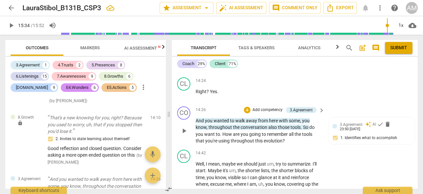
click at [221, 134] on p "And you wanted to walk away from here with some , you know , throughout the con…" at bounding box center [259, 130] width 126 height 27
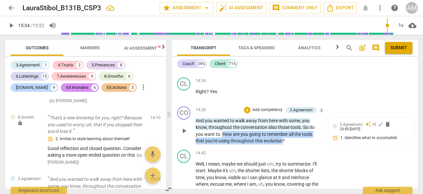
drag, startPoint x: 221, startPoint y: 134, endPoint x: 281, endPoint y: 140, distance: 59.8
click at [281, 141] on p "And you wanted to walk away from here with some , you know , throughout the con…" at bounding box center [259, 130] width 126 height 27
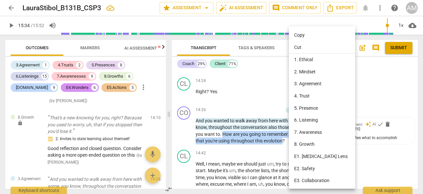
click at [308, 145] on li "8. Growth" at bounding box center [323, 144] width 69 height 12
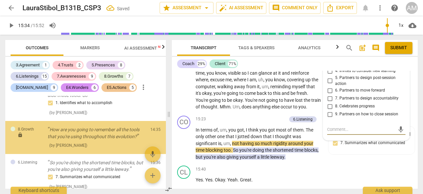
scroll to position [3005, 0]
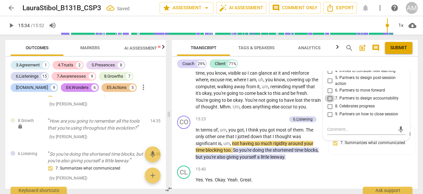
click at [331, 98] on input "7. Partners to design accountability" at bounding box center [329, 98] width 11 height 8
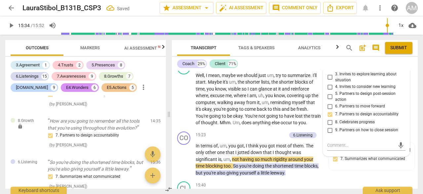
scroll to position [2813, 0]
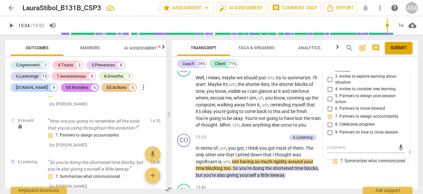
click at [330, 98] on input "5. Partners to design post-session action" at bounding box center [329, 99] width 11 height 8
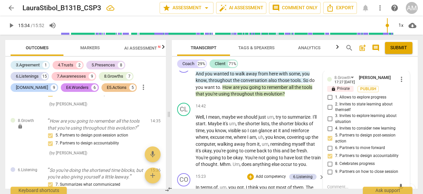
scroll to position [2744, 0]
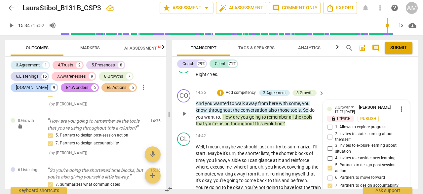
click at [231, 91] on p "Add competency" at bounding box center [240, 93] width 31 height 6
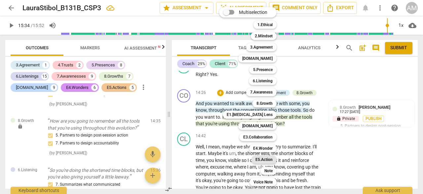
click at [266, 158] on b "E5.Action" at bounding box center [263, 160] width 17 height 8
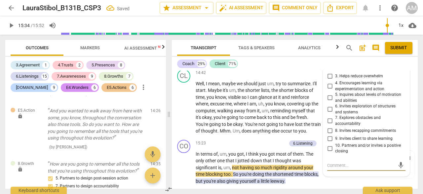
scroll to position [2808, 0]
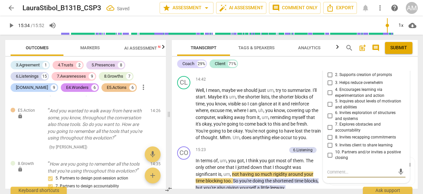
click at [328, 127] on input "7. Explores obstacles and accountability" at bounding box center [329, 128] width 11 height 8
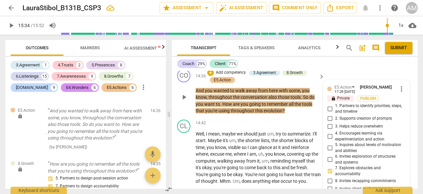
scroll to position [2745, 0]
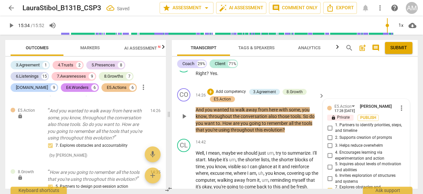
click at [308, 132] on p "And you wanted to walk away from here with some , you know , throughout the con…" at bounding box center [259, 119] width 126 height 27
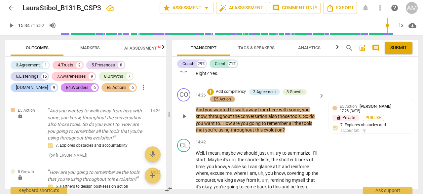
click at [221, 98] on div "E5.Action" at bounding box center [222, 99] width 17 height 6
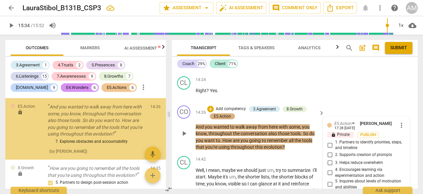
scroll to position [2727, 0]
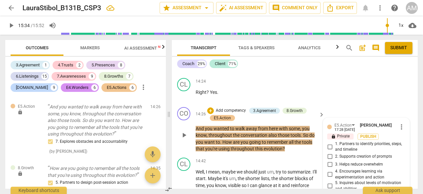
click at [401, 129] on span "more_vert" at bounding box center [401, 127] width 8 height 8
click at [403, 138] on li "Delete" at bounding box center [405, 139] width 23 height 13
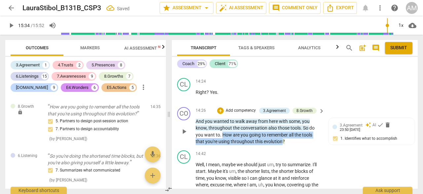
drag, startPoint x: 222, startPoint y: 134, endPoint x: 281, endPoint y: 141, distance: 59.9
click at [282, 142] on p "And you wanted to walk away from here with some , you know , throughout the con…" at bounding box center [259, 131] width 126 height 27
click at [238, 111] on p "Add competency" at bounding box center [240, 111] width 31 height 6
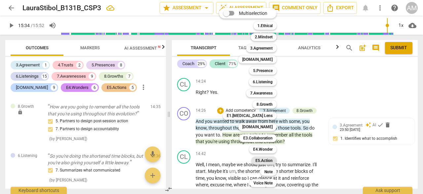
click at [272, 161] on b "E5.Action" at bounding box center [263, 161] width 17 height 8
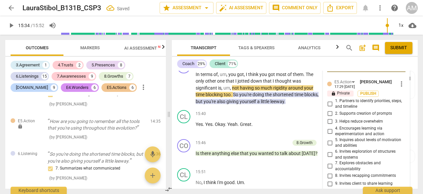
scroll to position [2901, 0]
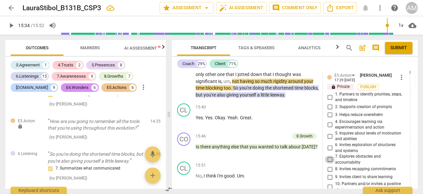
click at [330, 160] on input "7. Explores obstacles and accountability" at bounding box center [329, 160] width 11 height 8
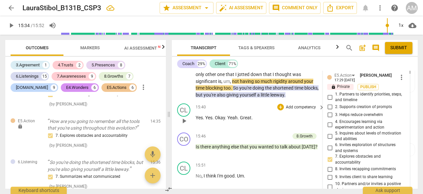
click at [292, 125] on div "15:40 + Add competency keyboard_arrow_right Yes . Yes . Okay . Yeah . Great ." at bounding box center [260, 115] width 129 height 24
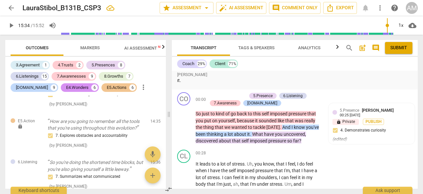
scroll to position [26, 0]
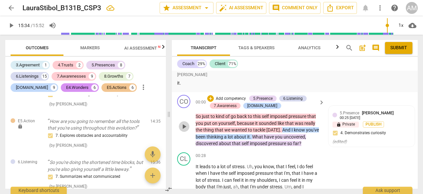
click at [187, 127] on span "play_arrow" at bounding box center [184, 127] width 8 height 8
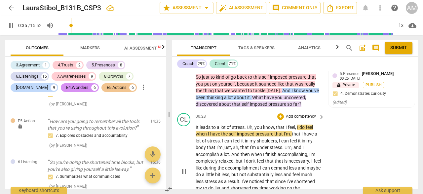
scroll to position [66, 0]
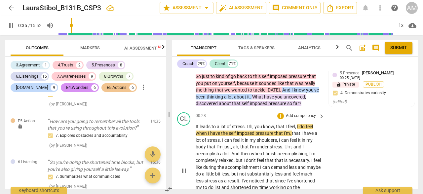
click at [186, 173] on span "pause" at bounding box center [184, 171] width 8 height 8
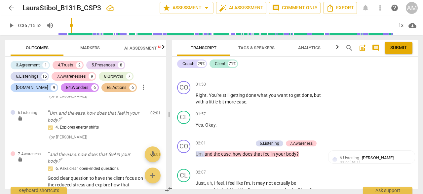
scroll to position [201, 0]
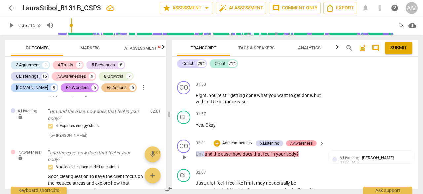
click at [296, 142] on div "7.Awareness" at bounding box center [301, 143] width 23 height 6
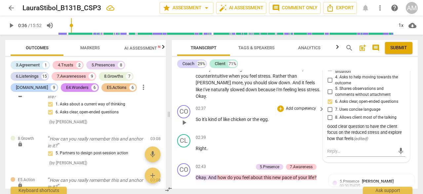
scroll to position [409, 0]
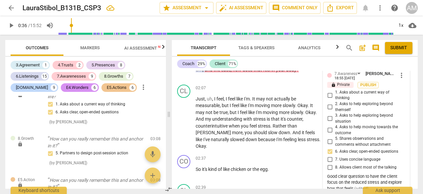
click at [361, 48] on span "post_add" at bounding box center [362, 48] width 8 height 8
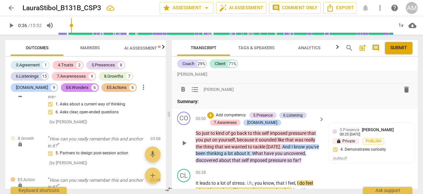
scroll to position [0, 0]
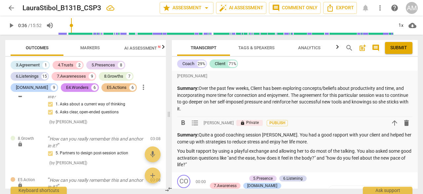
click at [208, 159] on p "You built rapport by using a playful exchange and allowing her to do most of th…" at bounding box center [294, 158] width 235 height 20
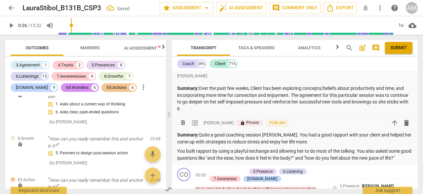
click at [214, 161] on p "You built rapport by using a playful exchange and allowing her to do most of th…" at bounding box center [294, 155] width 235 height 14
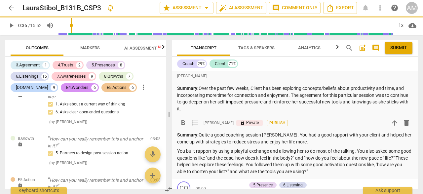
click at [267, 171] on p "You built rapport by using a playful exchange and allowing her to do most of th…" at bounding box center [294, 161] width 235 height 27
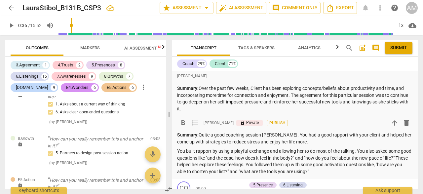
click at [265, 171] on p "You built rapport by using a playful exchange and allowing her to do most of th…" at bounding box center [294, 161] width 235 height 27
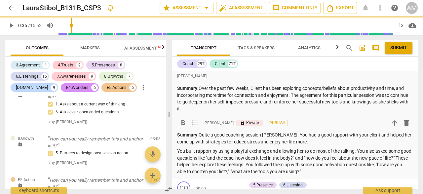
click at [344, 173] on p "You built rapport by using a playful exchange and allowing her to do most of th…" at bounding box center [294, 161] width 235 height 27
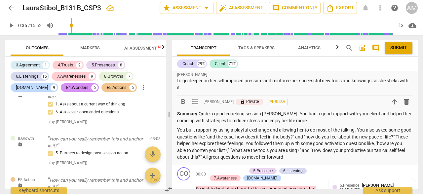
scroll to position [24, 0]
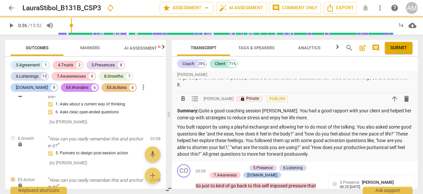
click at [340, 155] on p "You built rapport by using a playful exchange and allowing her to do most of th…" at bounding box center [294, 141] width 235 height 34
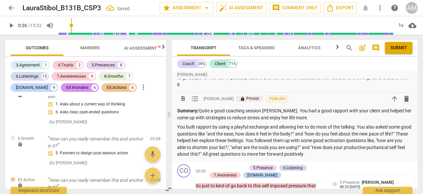
click at [370, 154] on p "You built rapport by using a playful exchange and allowing her to do most of th…" at bounding box center [294, 141] width 235 height 34
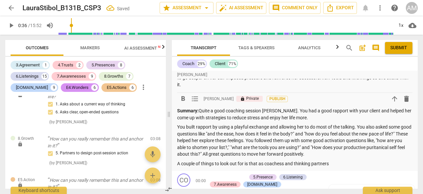
click at [282, 163] on p "A couple of things to look out for is that as coachess and thinking partners" at bounding box center [294, 163] width 235 height 7
click at [340, 164] on p "A couple of things to look out for is that as coaches and thinking partners" at bounding box center [294, 163] width 235 height 7
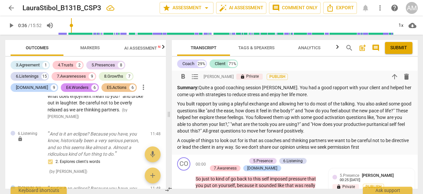
scroll to position [48, 0]
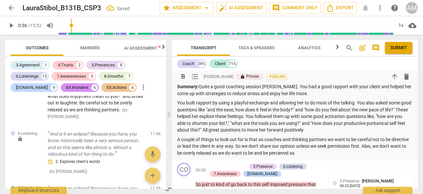
click at [317, 155] on p "A couple of things to look out for is that as coaches and thinking partners we …" at bounding box center [294, 146] width 235 height 20
click at [327, 154] on p "A couple of things to look out for is that as coaches and thinking partners we …" at bounding box center [294, 146] width 235 height 20
click at [310, 154] on p "A couple of things to look out for is that as coaches and thinking partners we …" at bounding box center [294, 146] width 235 height 20
click at [354, 153] on p "A couple of things to look out for is that as coaches and thinking partners we …" at bounding box center [294, 146] width 235 height 20
click at [395, 147] on p "A couple of things to look out for is that as coaches and thinking partners we …" at bounding box center [294, 146] width 235 height 20
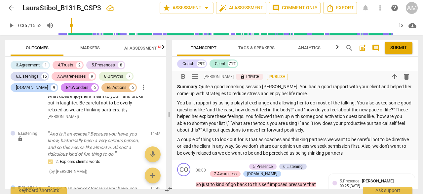
click at [378, 154] on p "A couple of things to look out for is that as coaches and thinking partners we …" at bounding box center [294, 146] width 235 height 20
click at [204, 154] on p "A couple of things to look out for is that as coaches and thinking partners we …" at bounding box center [294, 146] width 235 height 20
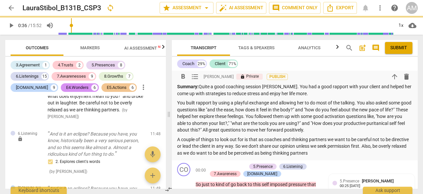
click at [177, 154] on p "A couple of things to look out for is that as coaches and thinking partners we …" at bounding box center [294, 146] width 235 height 20
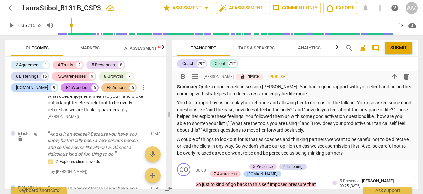
click at [267, 145] on p "A couple of things to look out for is that as coaches and thinking partners we …" at bounding box center [294, 146] width 235 height 20
click at [385, 152] on p "A couple of things to look out for is that as coaches and thinking partners we …" at bounding box center [294, 146] width 235 height 20
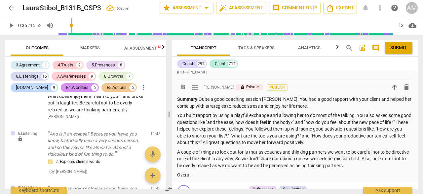
scroll to position [37, 0]
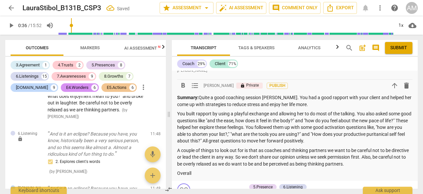
click at [362, 141] on p "You built rapport by using a playful exchange and allowing her to do most of th…" at bounding box center [294, 127] width 235 height 34
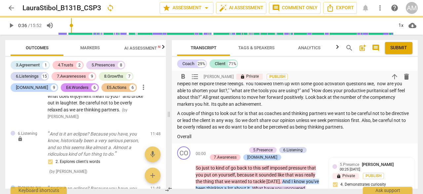
scroll to position [88, 0]
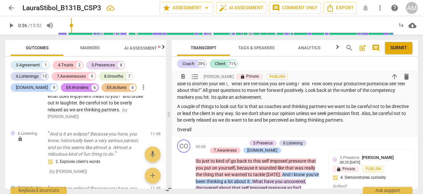
click at [254, 115] on p "A couple of things to look out for is that as coaches and thinking partners we …" at bounding box center [294, 113] width 235 height 20
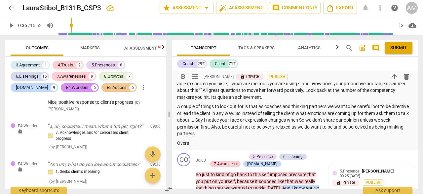
scroll to position [1971, 0]
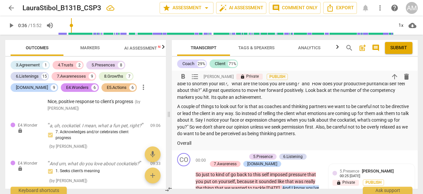
click at [347, 128] on p "A couple of things to look out for is that as coaches and thinking partners we …" at bounding box center [294, 120] width 235 height 34
click at [248, 96] on p "You built rapport by using a playful exchange and allowing her to do most of th…" at bounding box center [294, 80] width 235 height 41
click at [361, 135] on p "A couple of things to look out for is that as coaches and thinking partners we …" at bounding box center [294, 120] width 235 height 34
click at [259, 141] on p "Overall" at bounding box center [294, 143] width 235 height 7
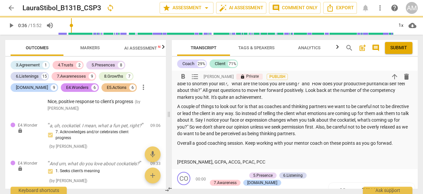
click at [234, 161] on p "[PERSON_NAME], GCPA, ACCG, PCAC, PCC" at bounding box center [294, 162] width 235 height 7
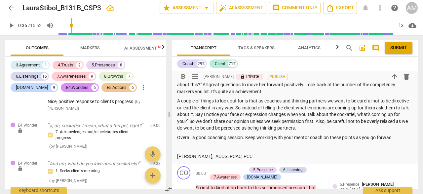
scroll to position [96, 0]
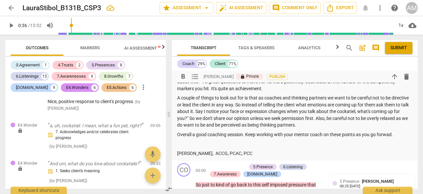
click at [390, 135] on p "Overall a good coaching session. Keep working with your mentor coach on these p…" at bounding box center [294, 134] width 235 height 7
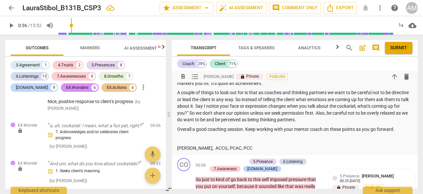
scroll to position [104, 0]
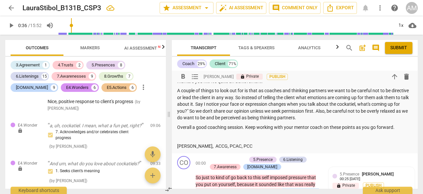
click at [192, 126] on p "Overall a good coaching session. Keep working with your mentor coach on these p…" at bounding box center [294, 127] width 235 height 7
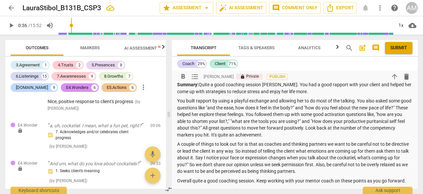
scroll to position [55, 0]
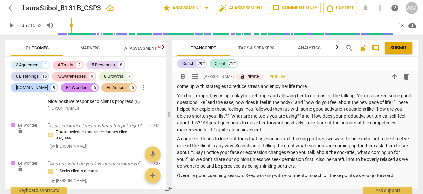
click at [217, 102] on p "You built rapport by using a playful exchange and allowing her to do most of th…" at bounding box center [294, 112] width 235 height 41
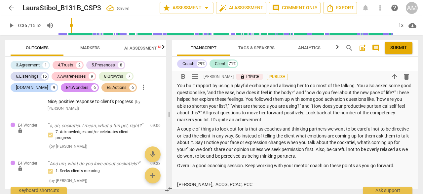
scroll to position [68, 0]
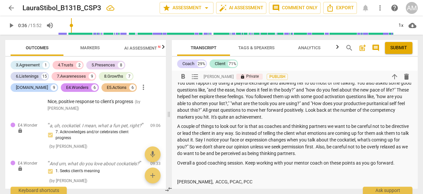
click at [229, 140] on p "A couple of things to look out for is that as coaches and thinking partners we …" at bounding box center [294, 140] width 235 height 34
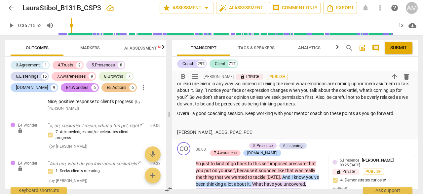
scroll to position [119, 0]
